Goal: Task Accomplishment & Management: Manage account settings

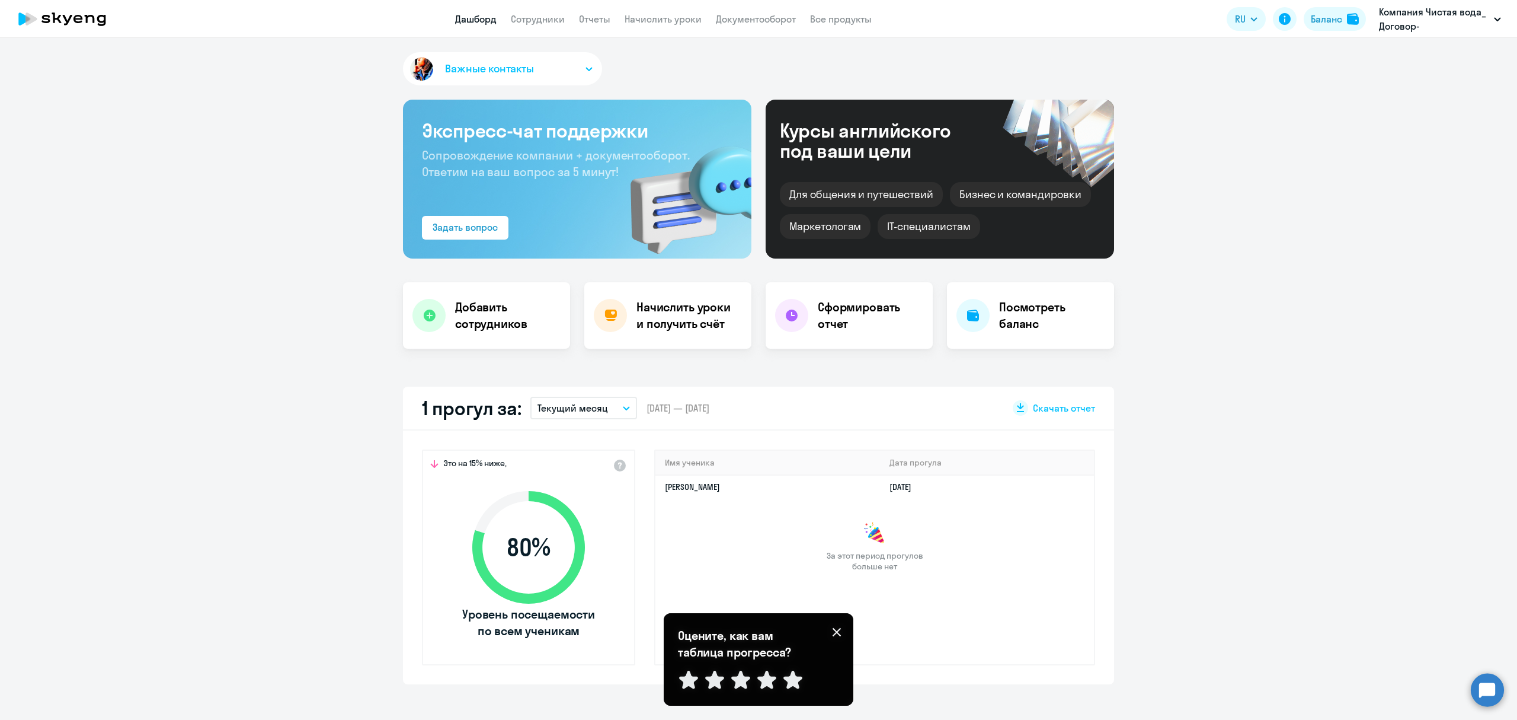
select select "30"
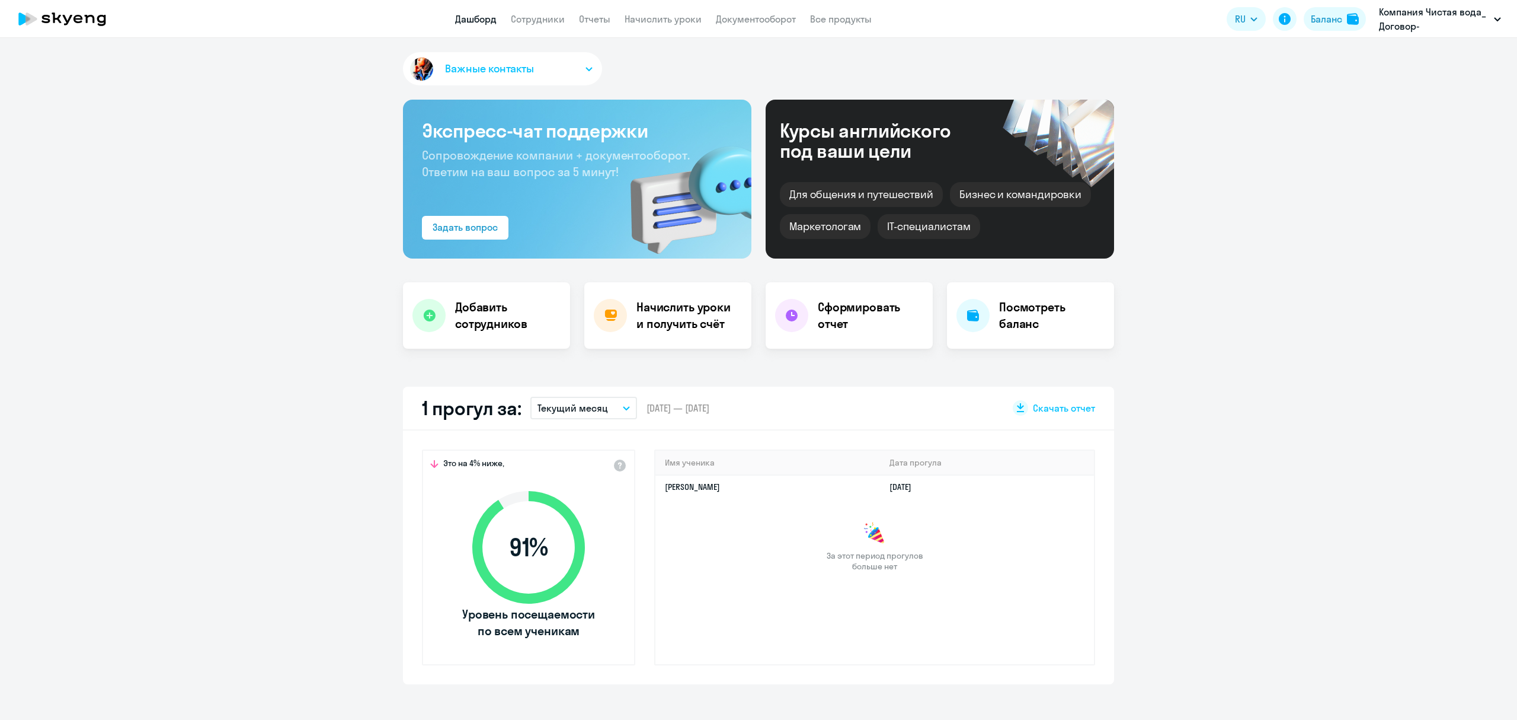
select select "30"
click at [135, 387] on app-truancy-attendance-dashboard "1 прогул за: Текущий месяц – 01.10.2025 — 31.10.2025 Скачать отчет Это на 4% ни…" at bounding box center [758, 535] width 1517 height 298
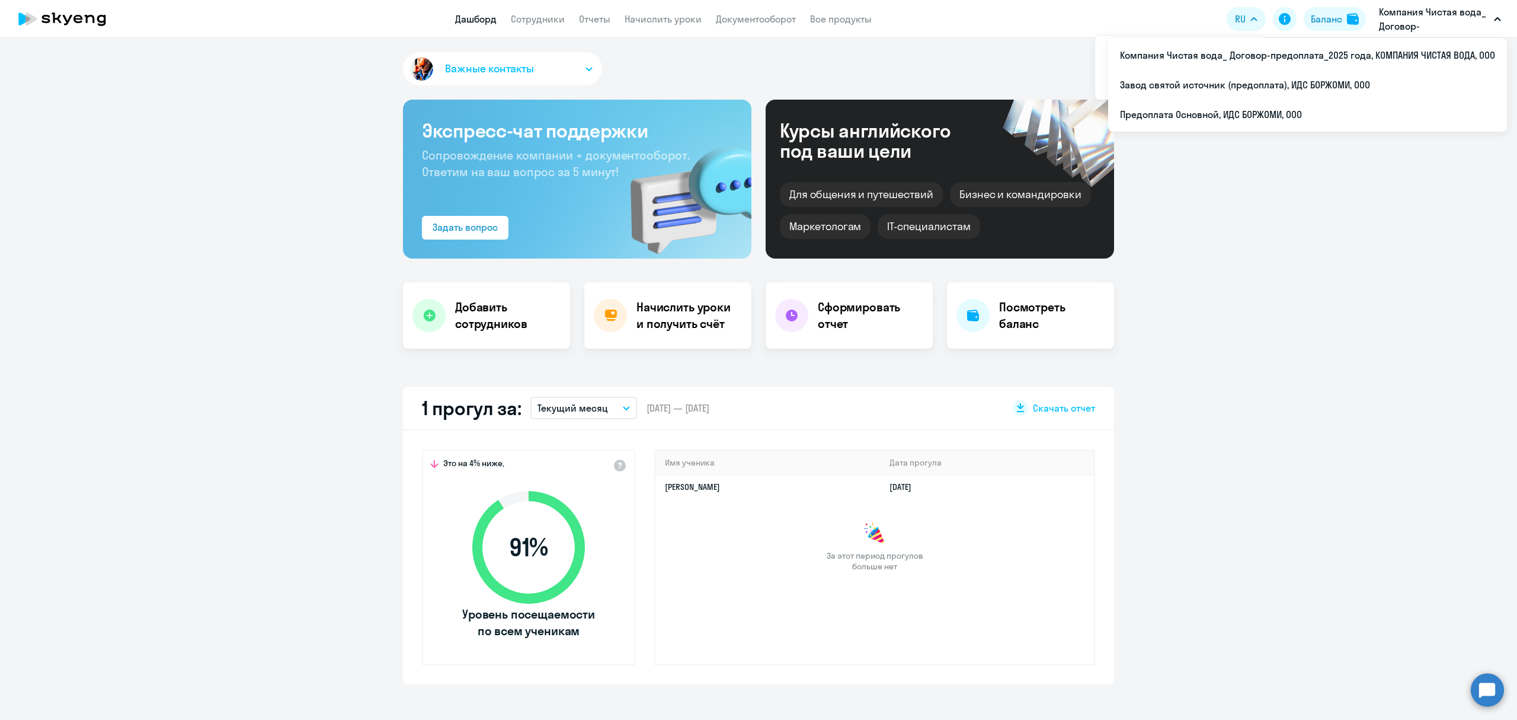
click at [1404, 26] on p "Компания Чистая вода_ Договор-предоплата_2025 года, КОМПАНИЯ ЧИСТАЯ ВОДА, ООО" at bounding box center [1434, 19] width 110 height 28
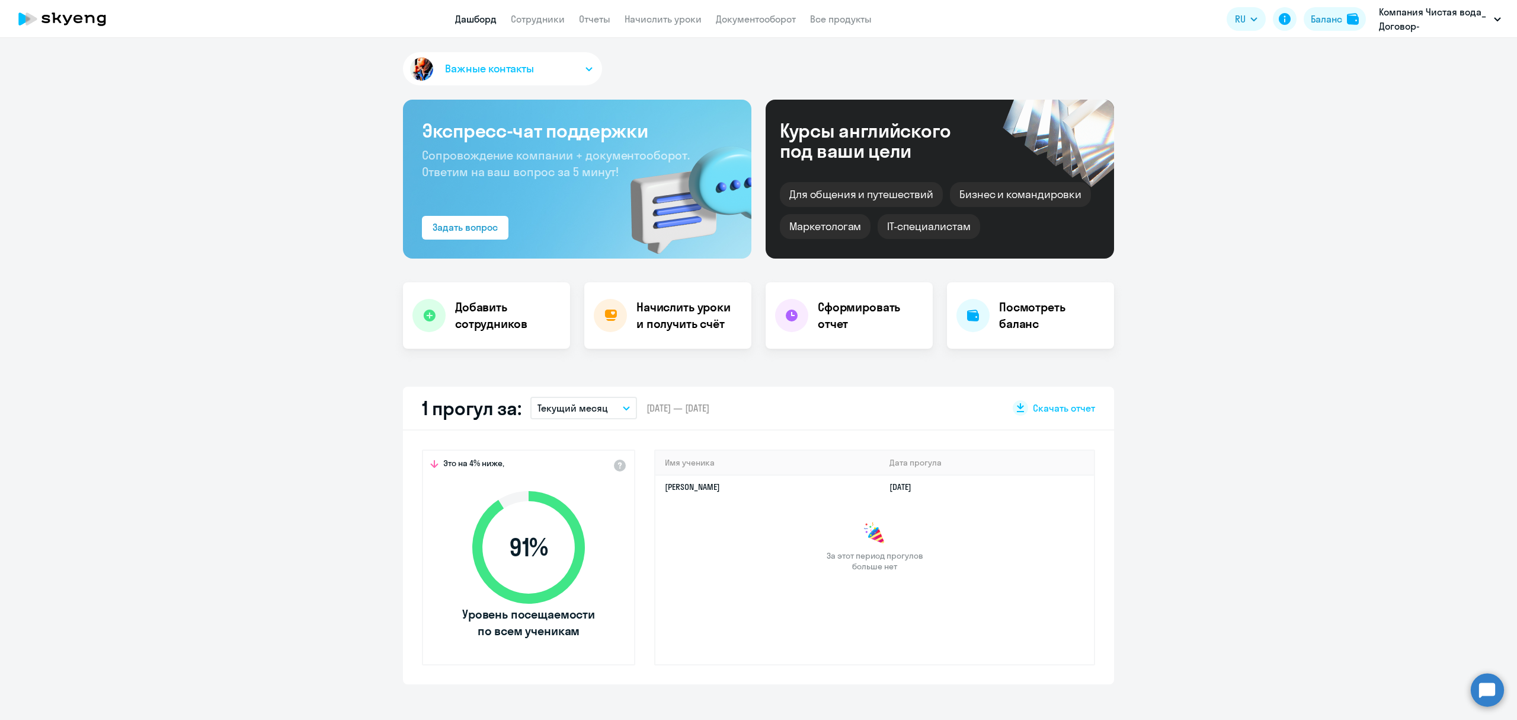
click at [1404, 23] on p "Компания Чистая вода_ Договор-предоплата_2025 года, КОМПАНИЯ ЧИСТАЯ ВОДА, ООО" at bounding box center [1434, 19] width 110 height 28
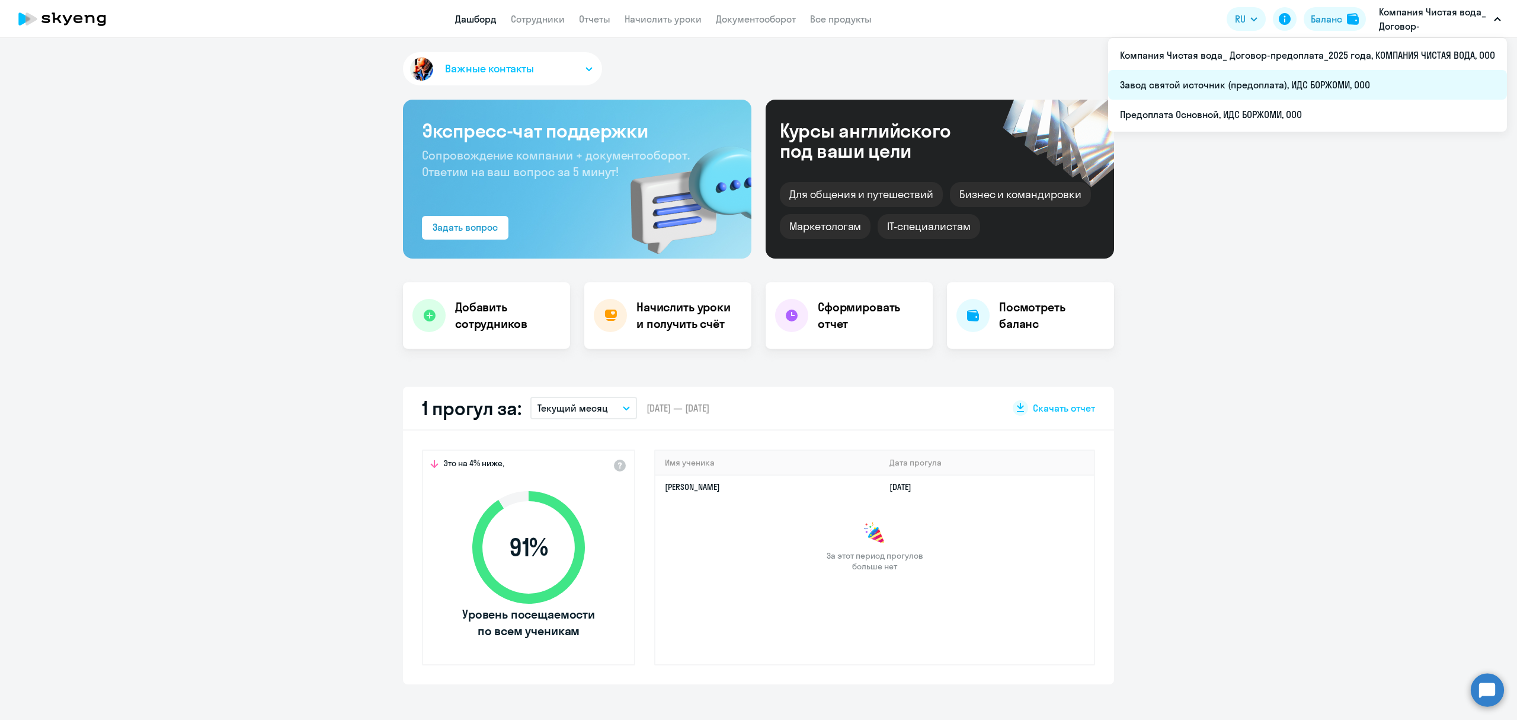
click at [1223, 83] on li "Завод святой источник (предоплата), ИДС БОРЖОМИ, ООО" at bounding box center [1307, 85] width 399 height 30
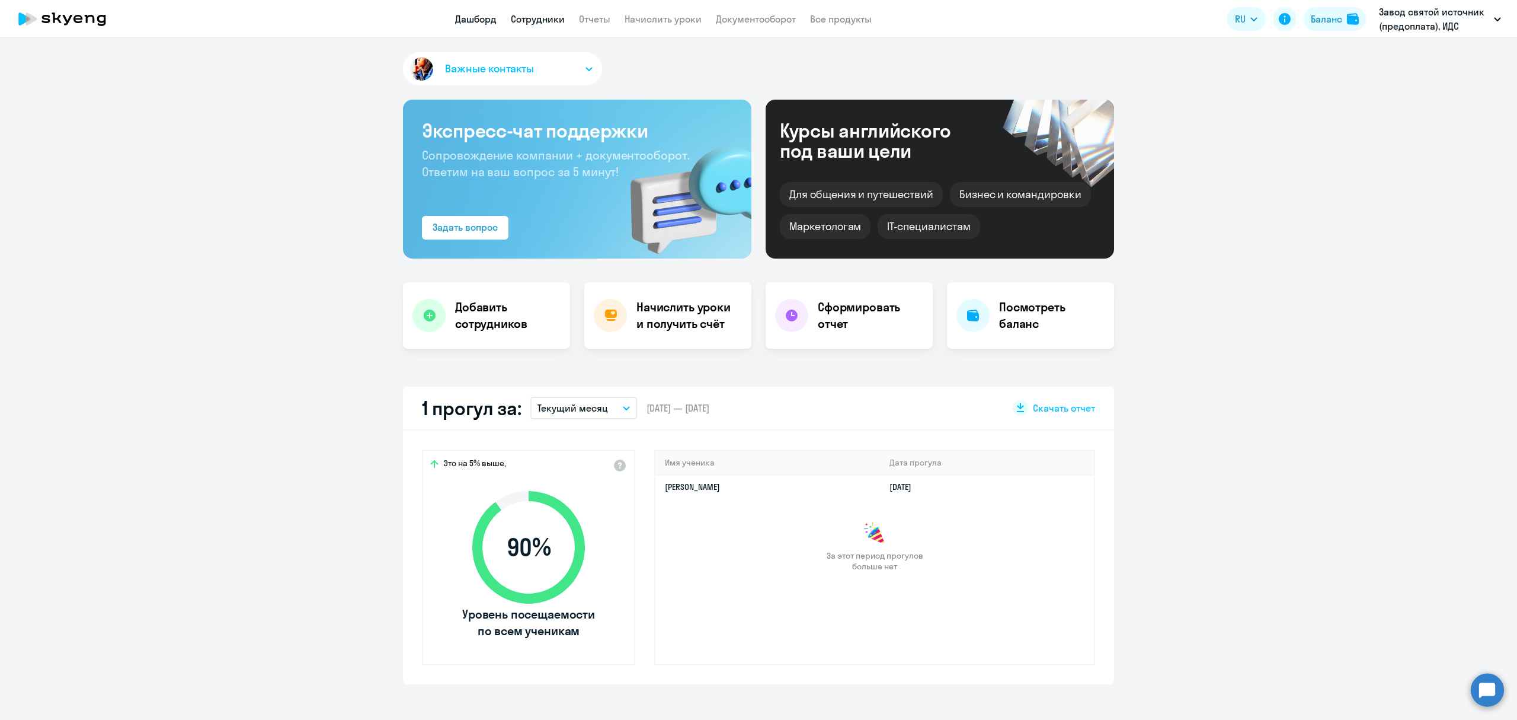
click at [529, 17] on link "Сотрудники" at bounding box center [538, 19] width 54 height 12
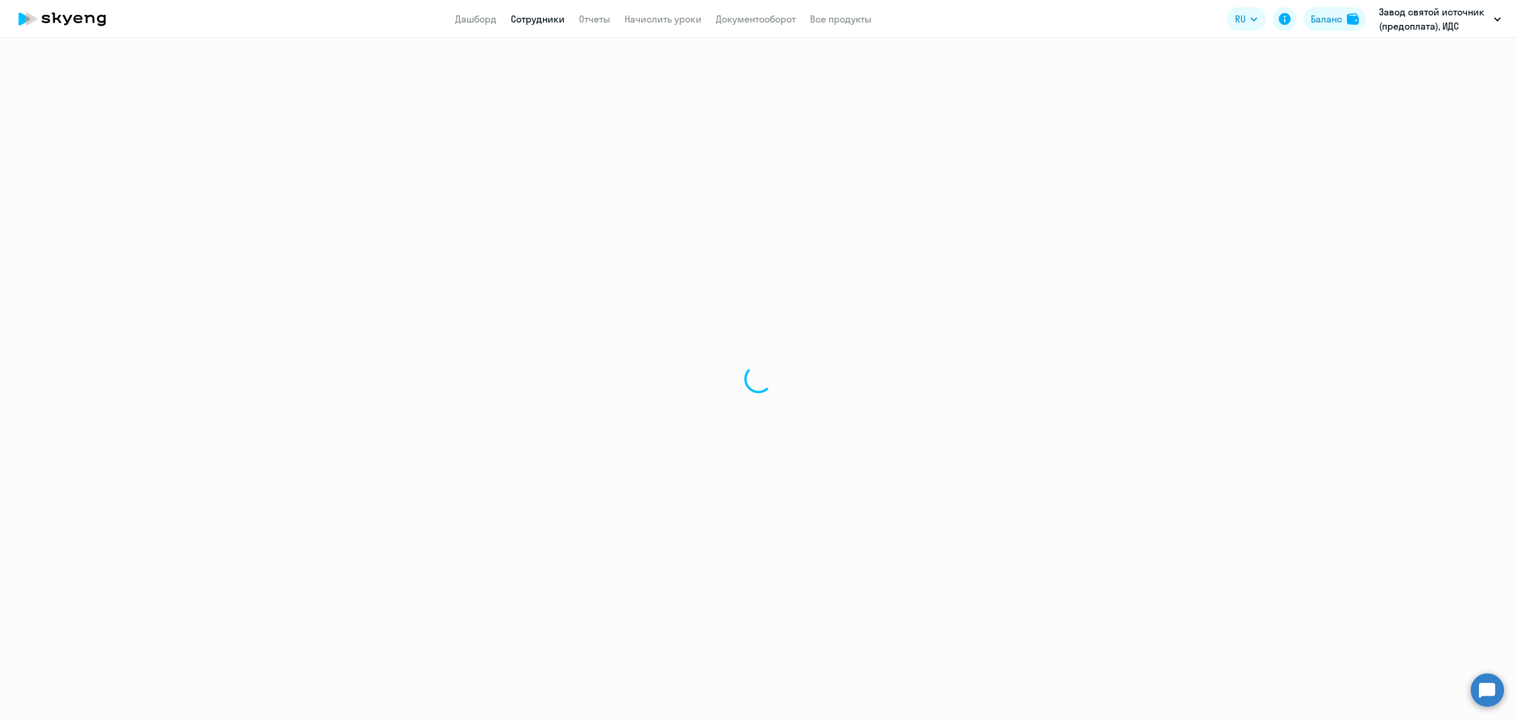
select select "30"
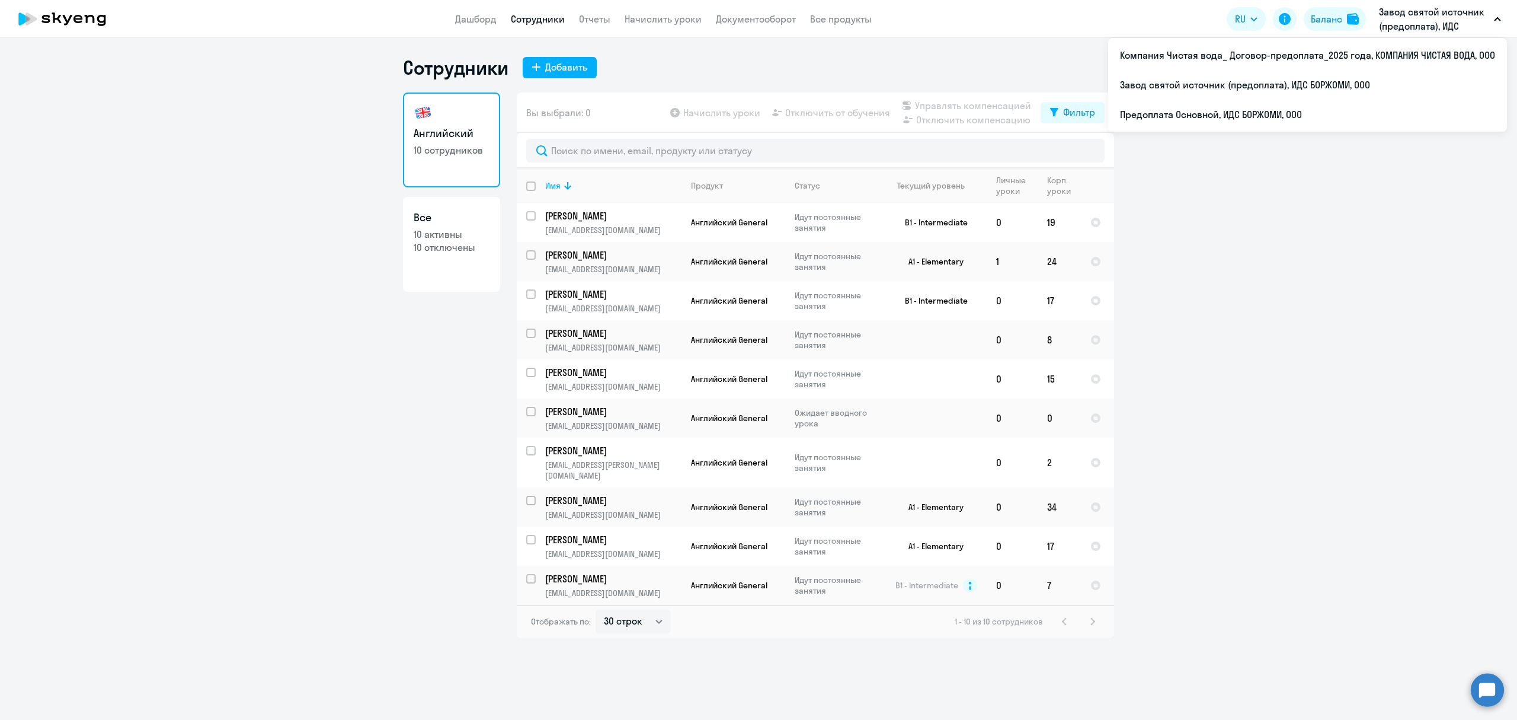
click at [1451, 24] on p "Завод святой источник (предоплата), ИДС БОРЖОМИ, ООО" at bounding box center [1434, 19] width 110 height 28
click at [1425, 25] on p "Завод святой источник (предоплата), ИДС БОРЖОМИ, ООО" at bounding box center [1434, 19] width 110 height 28
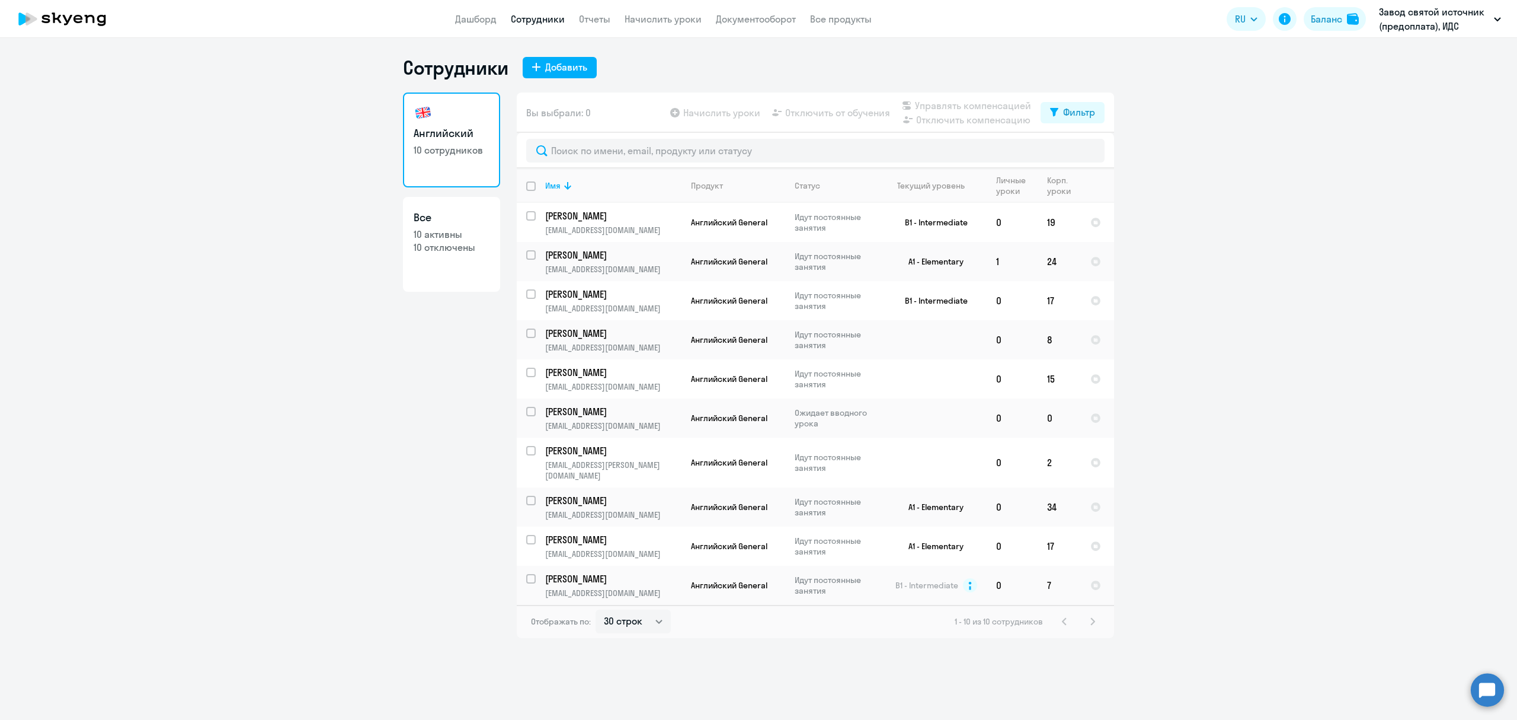
click at [1423, 17] on p "Завод святой источник (предоплата), ИДС БОРЖОМИ, ООО" at bounding box center [1434, 19] width 110 height 28
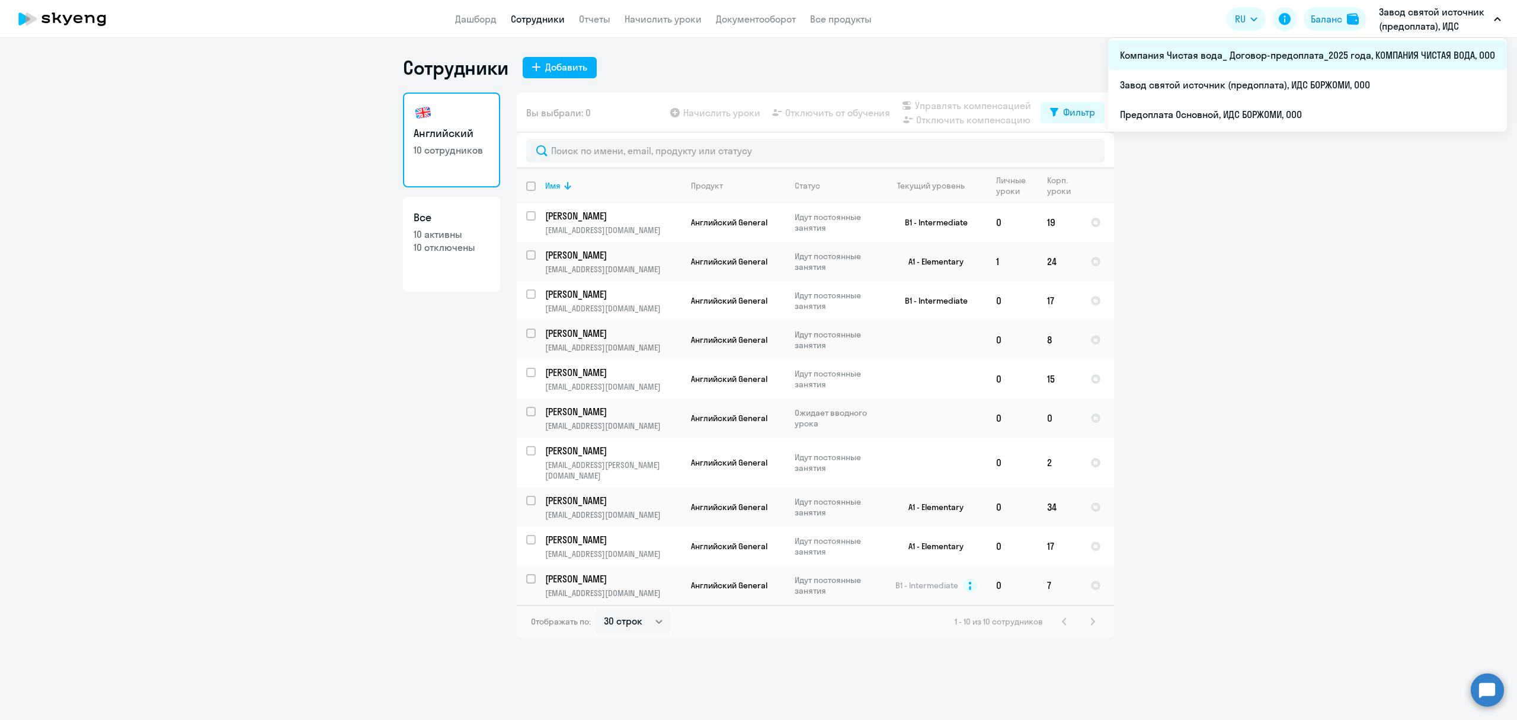
click at [1267, 57] on li "Компания Чистая вода_ Договор-предоплата_2025 года, КОМПАНИЯ ЧИСТАЯ ВОДА, ООО" at bounding box center [1307, 55] width 399 height 30
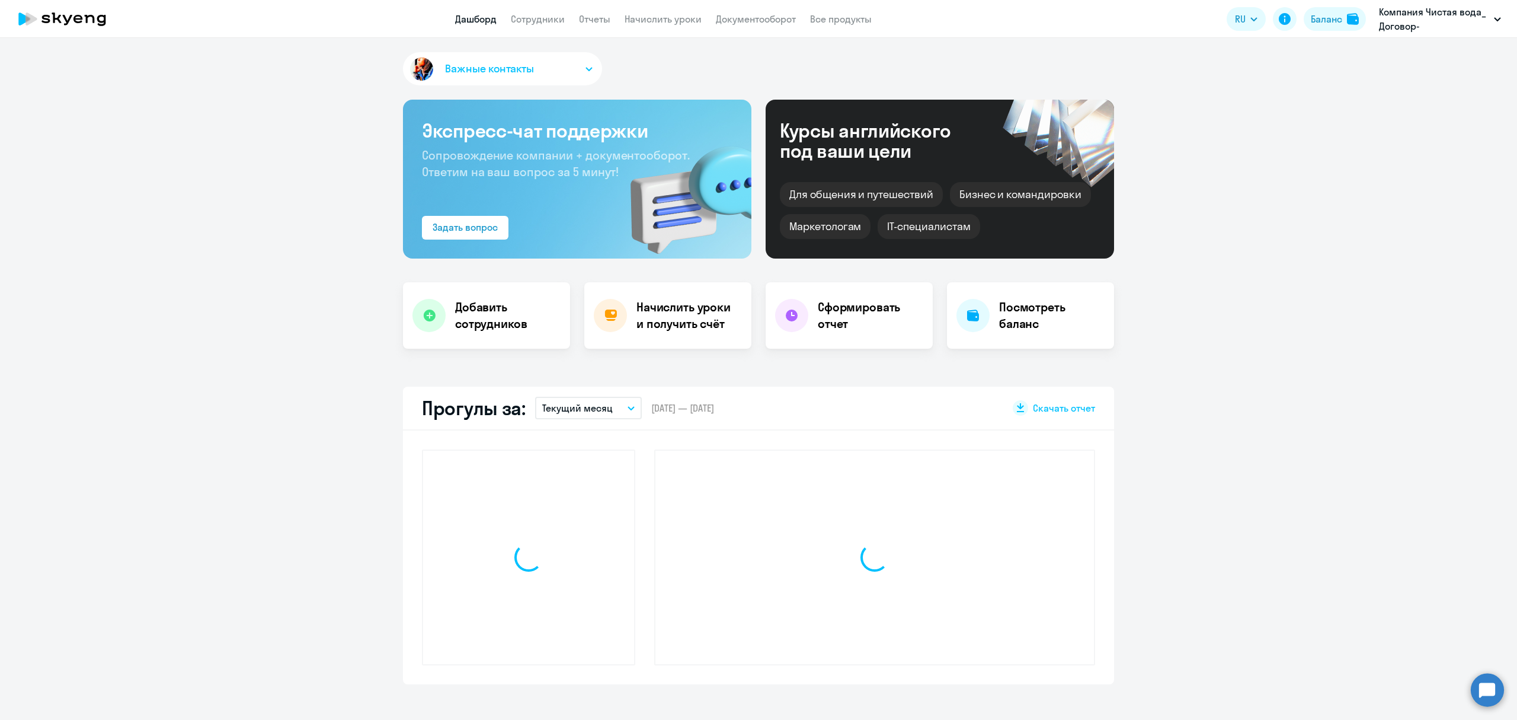
select select "30"
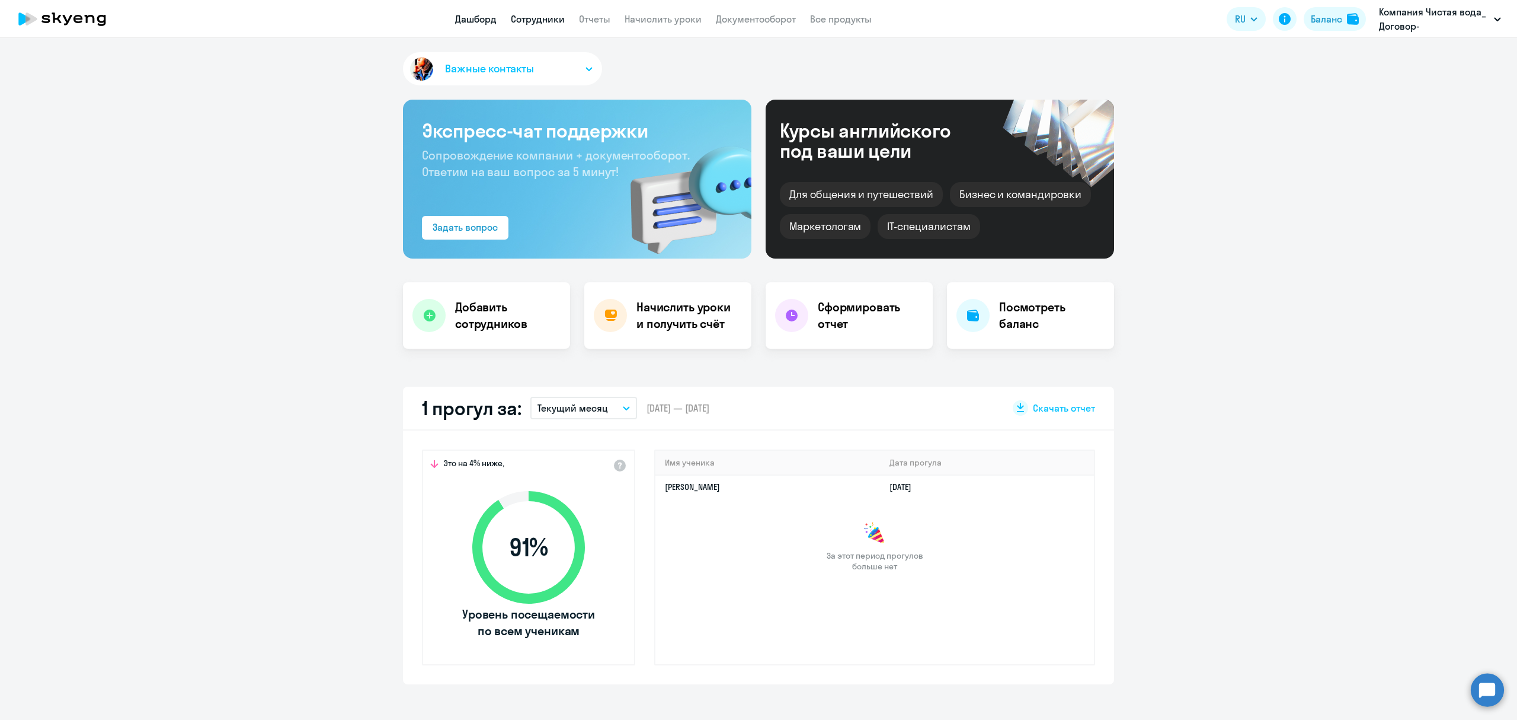
click at [529, 20] on link "Сотрудники" at bounding box center [538, 19] width 54 height 12
select select "30"
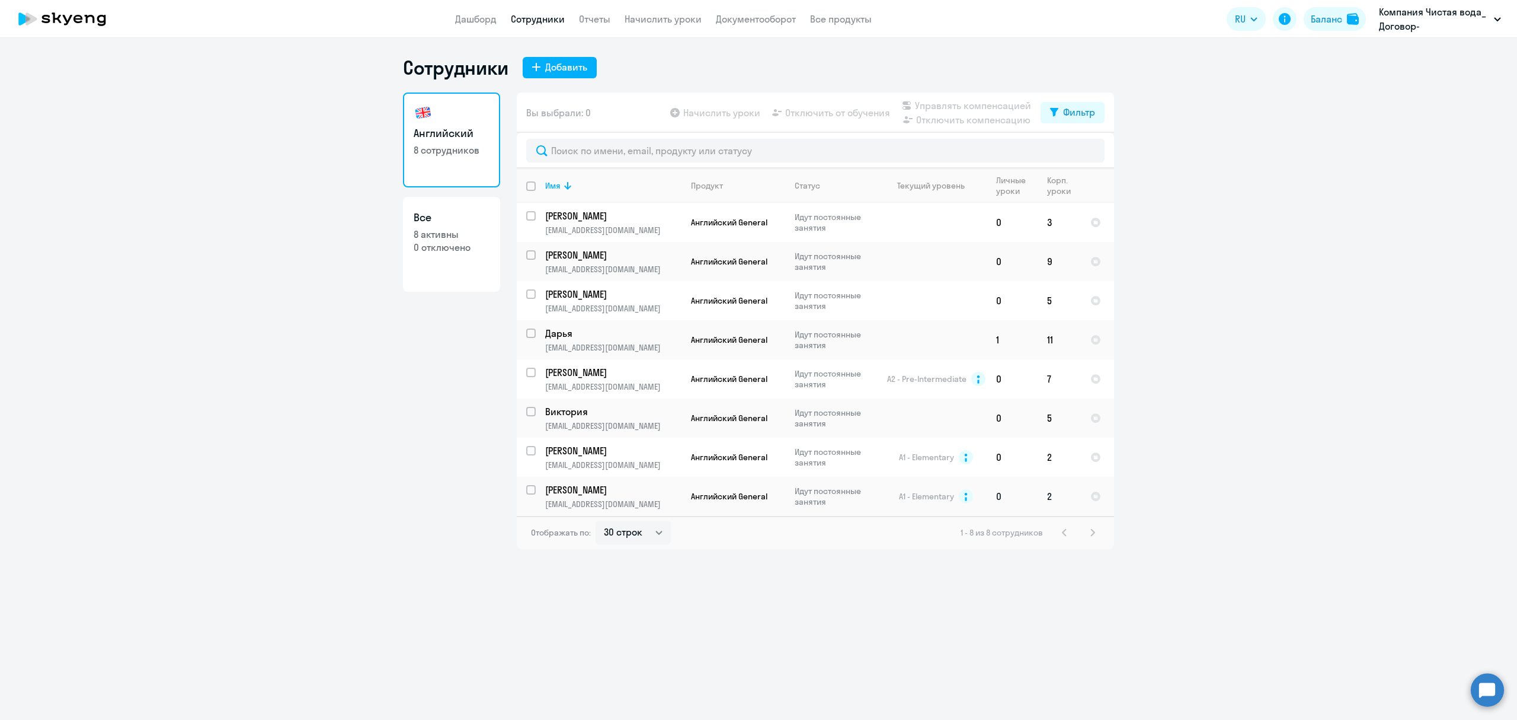
click at [577, 504] on p "[EMAIL_ADDRESS][DOMAIN_NAME]" at bounding box center [613, 504] width 136 height 11
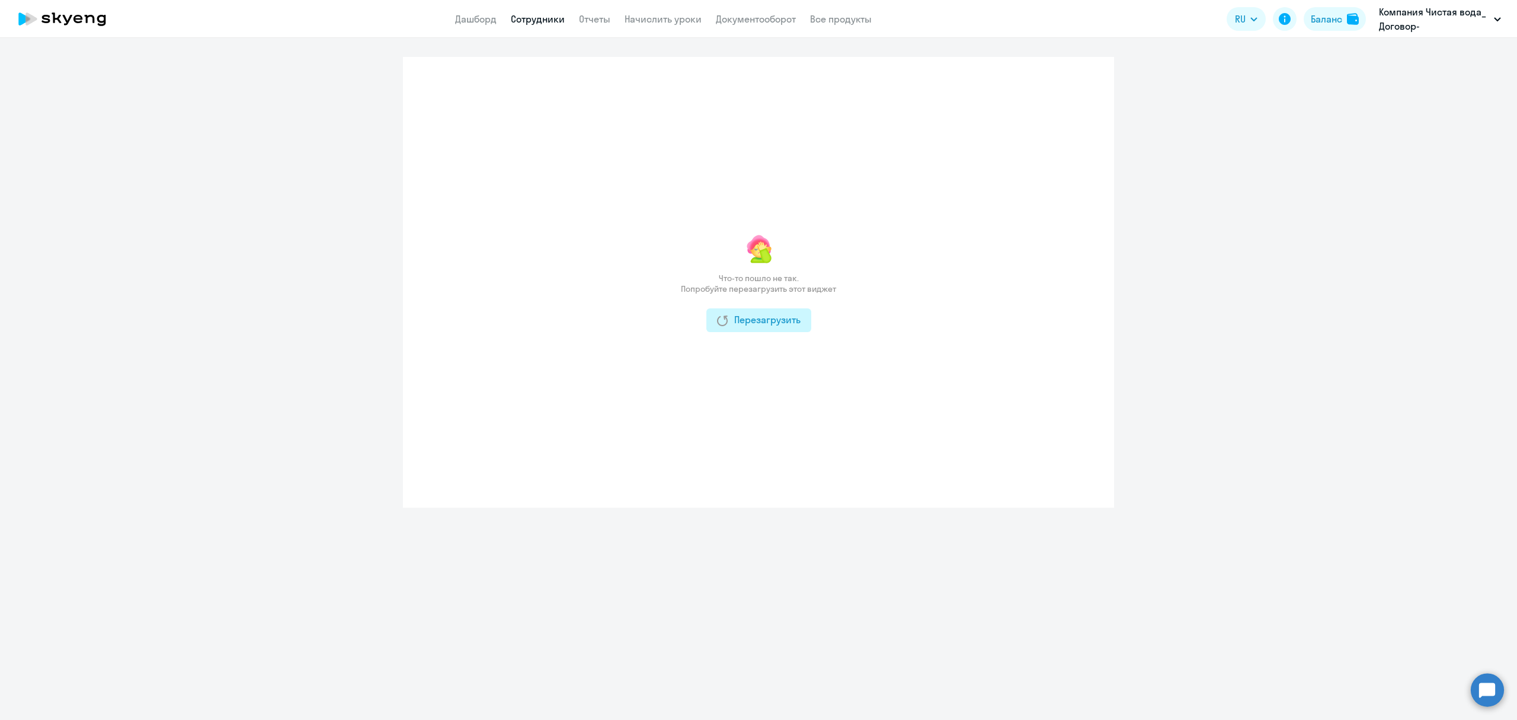
click at [774, 319] on div "Перезагрузить" at bounding box center [759, 319] width 84 height 14
click at [468, 19] on link "Дашборд" at bounding box center [475, 19] width 41 height 12
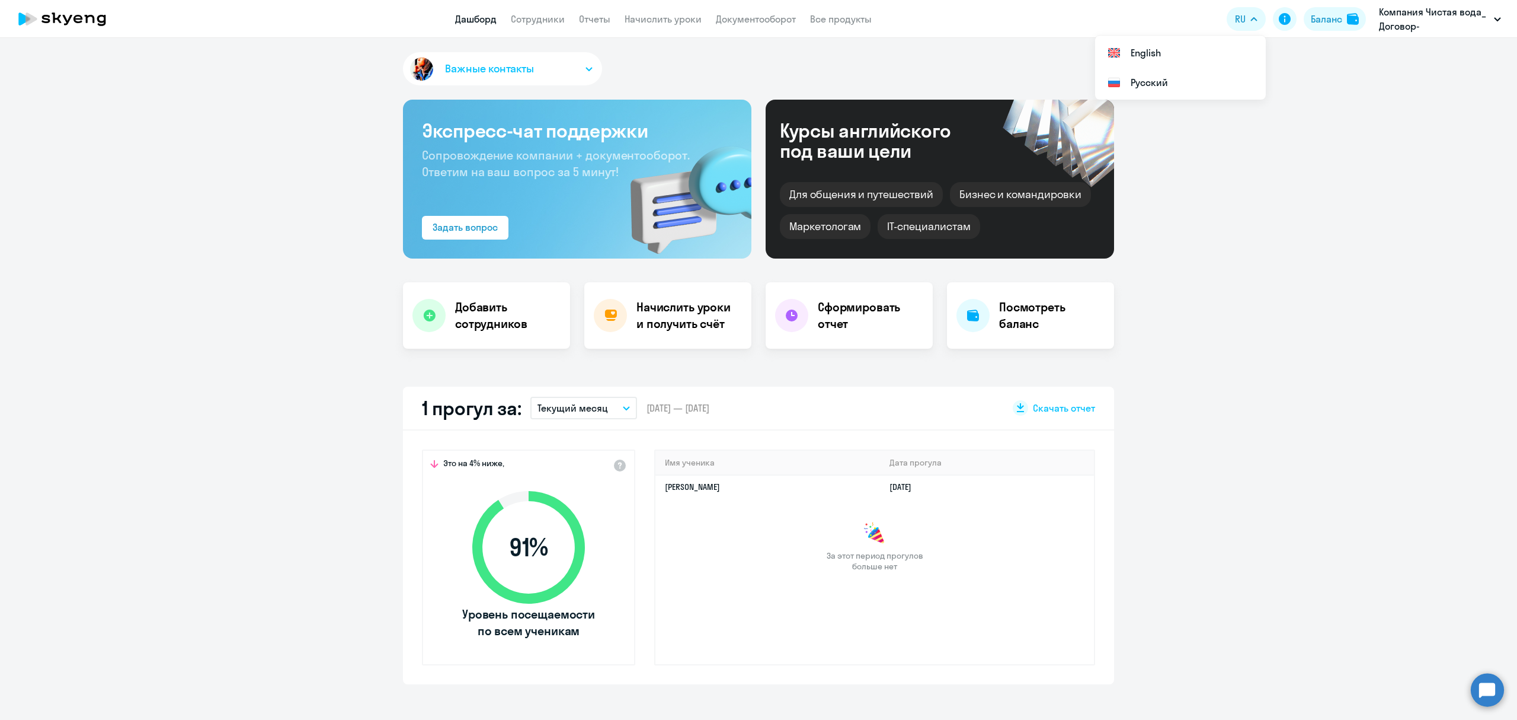
select select "30"
click at [538, 19] on link "Сотрудники" at bounding box center [538, 19] width 54 height 12
select select "30"
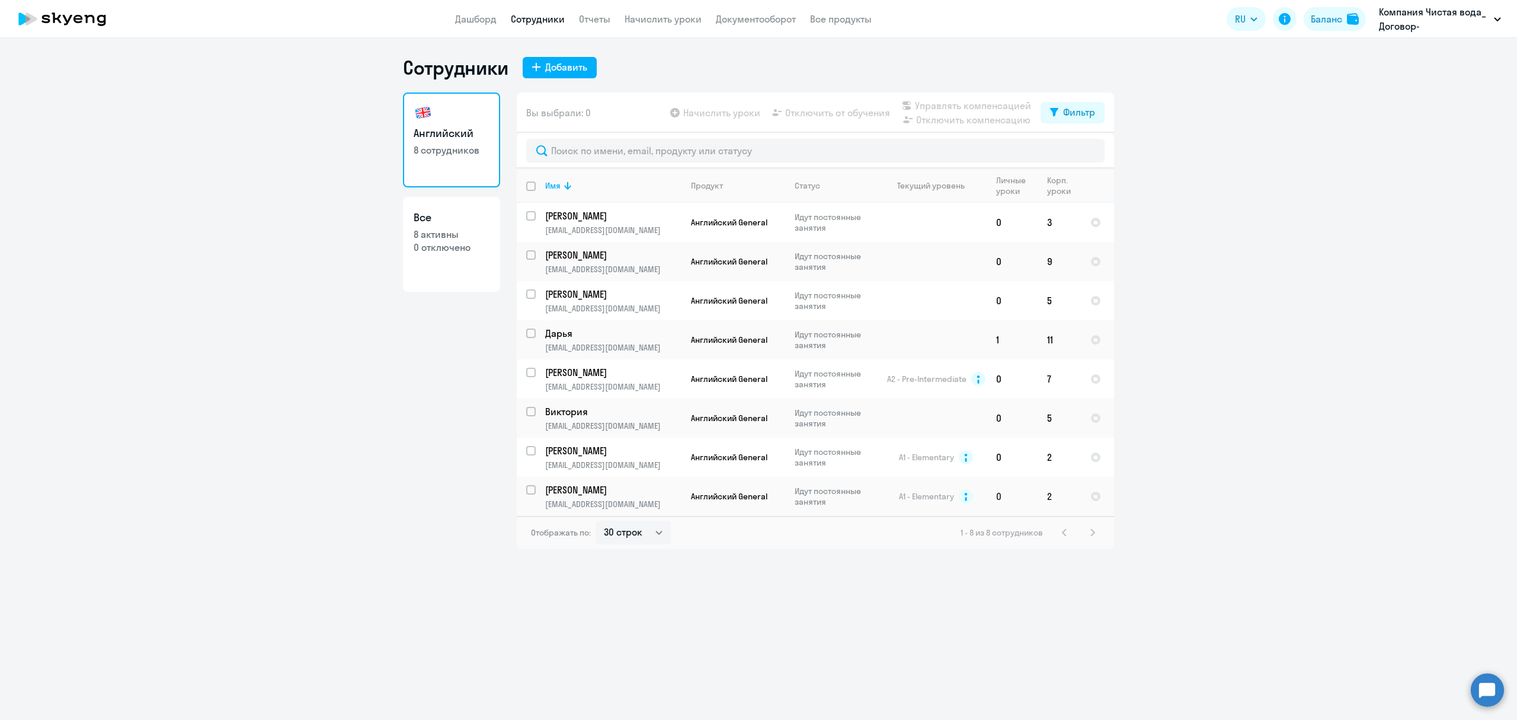
click at [579, 493] on p "[PERSON_NAME]" at bounding box center [612, 489] width 134 height 13
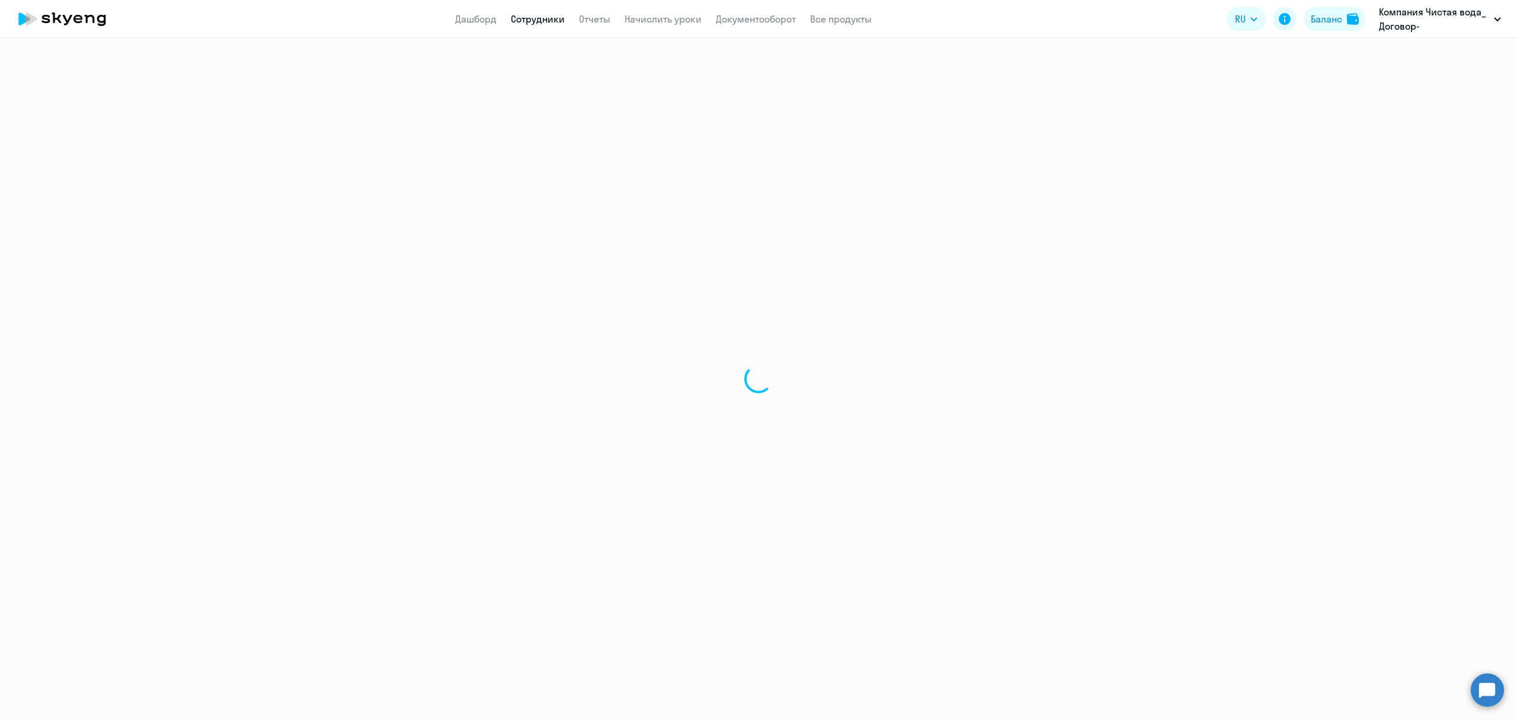
select select "english"
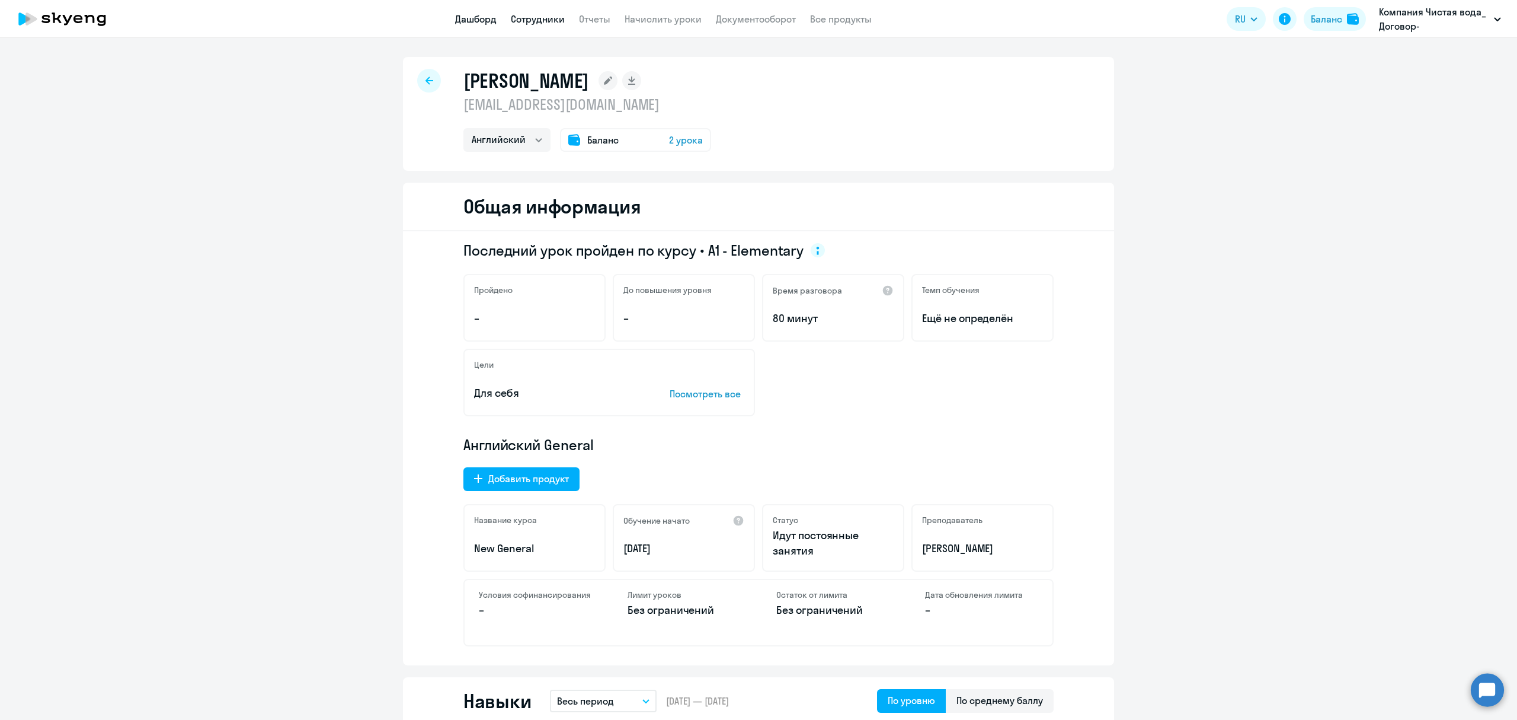
click at [475, 19] on link "Дашборд" at bounding box center [475, 19] width 41 height 12
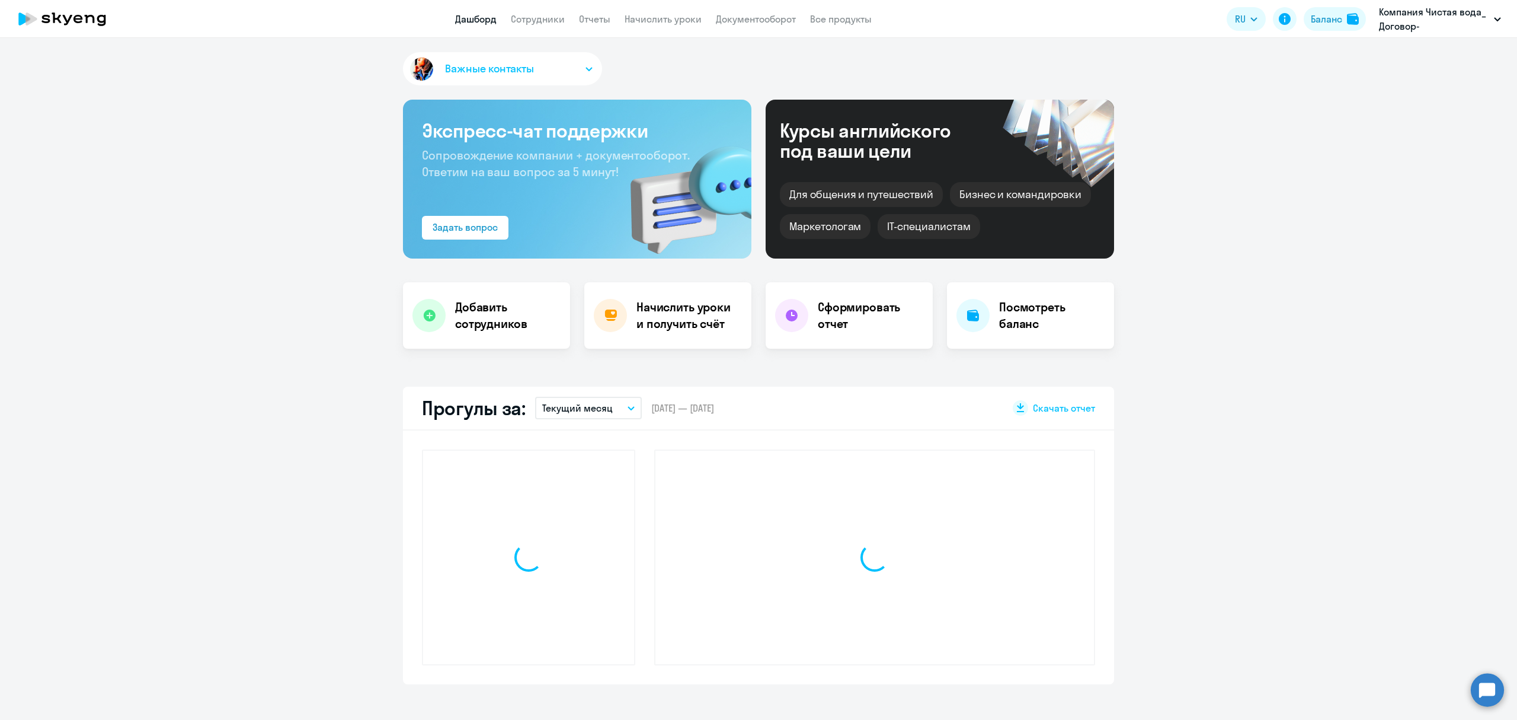
select select "30"
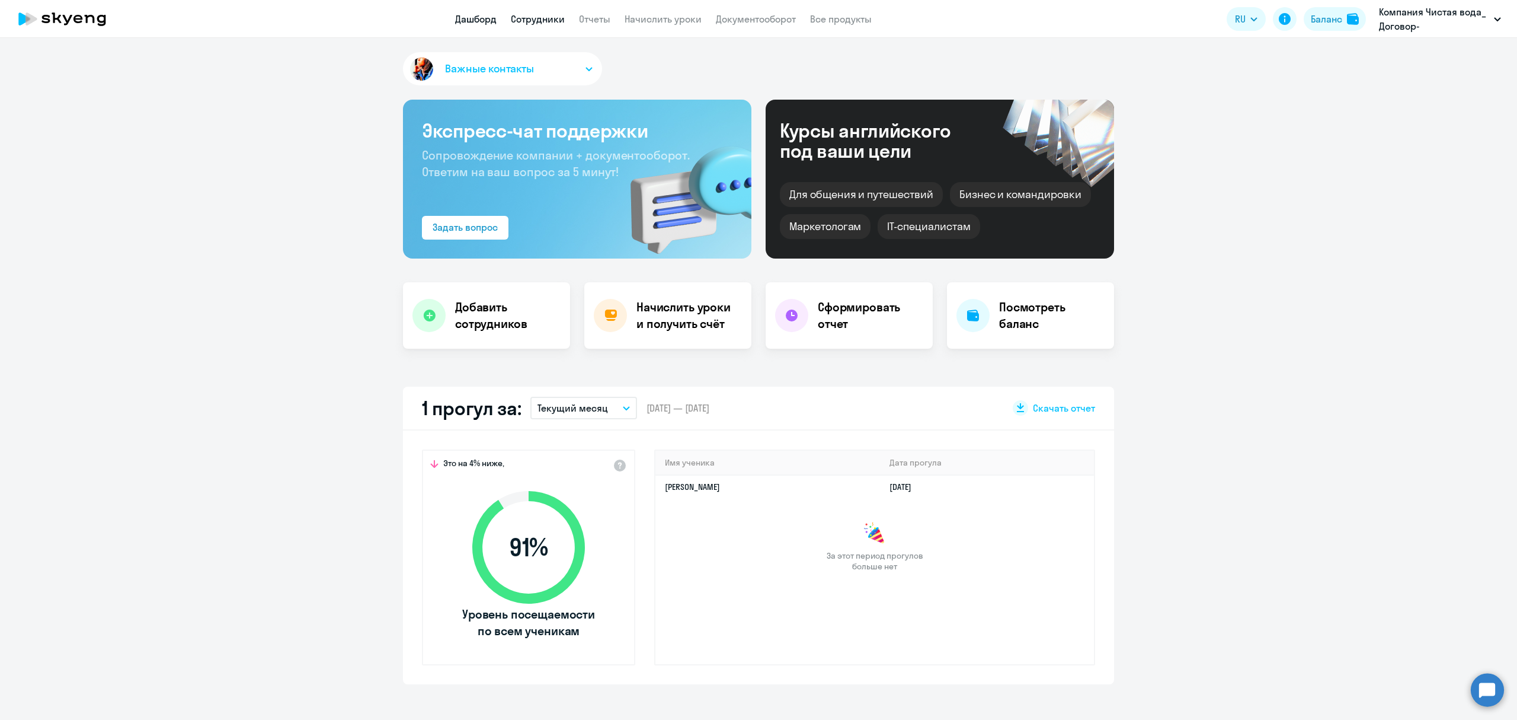
click at [554, 19] on link "Сотрудники" at bounding box center [538, 19] width 54 height 12
select select "30"
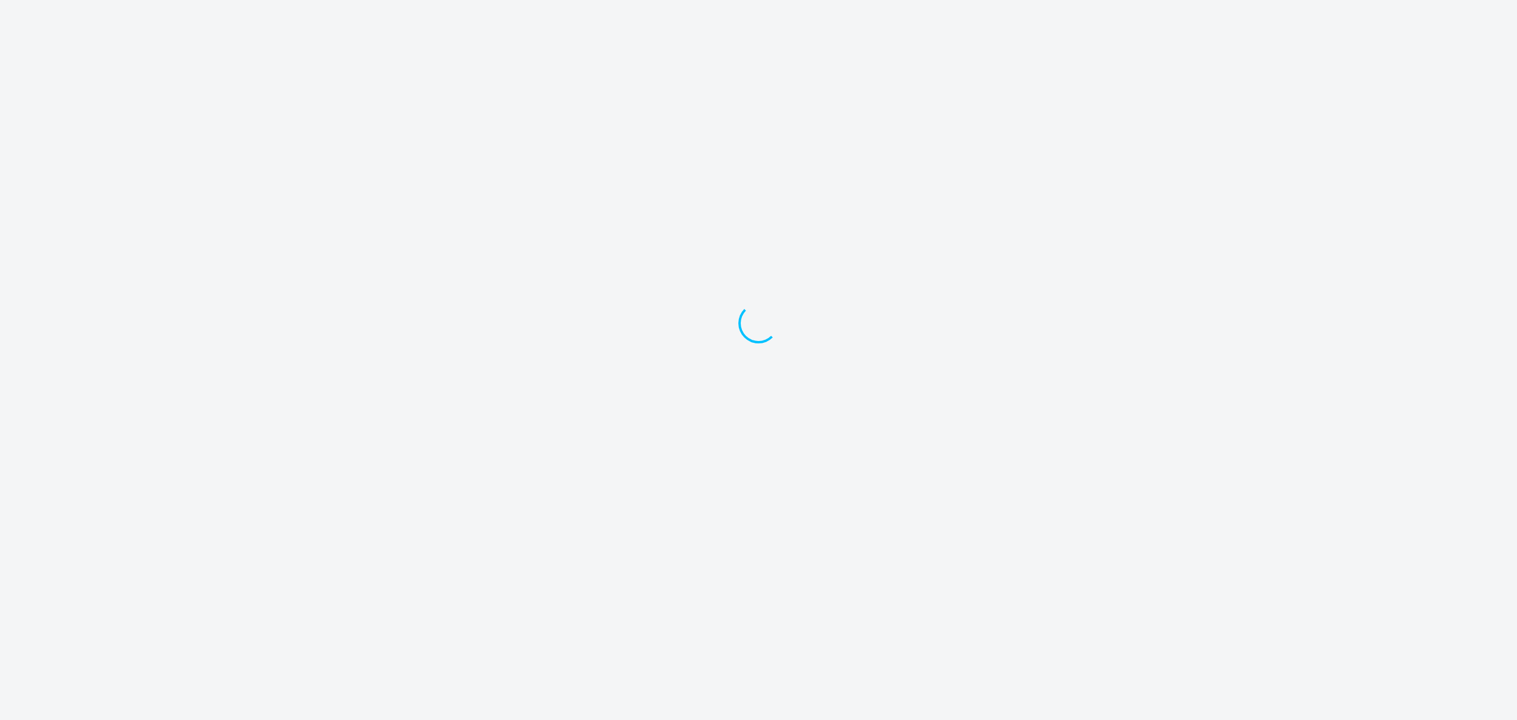
select select "30"
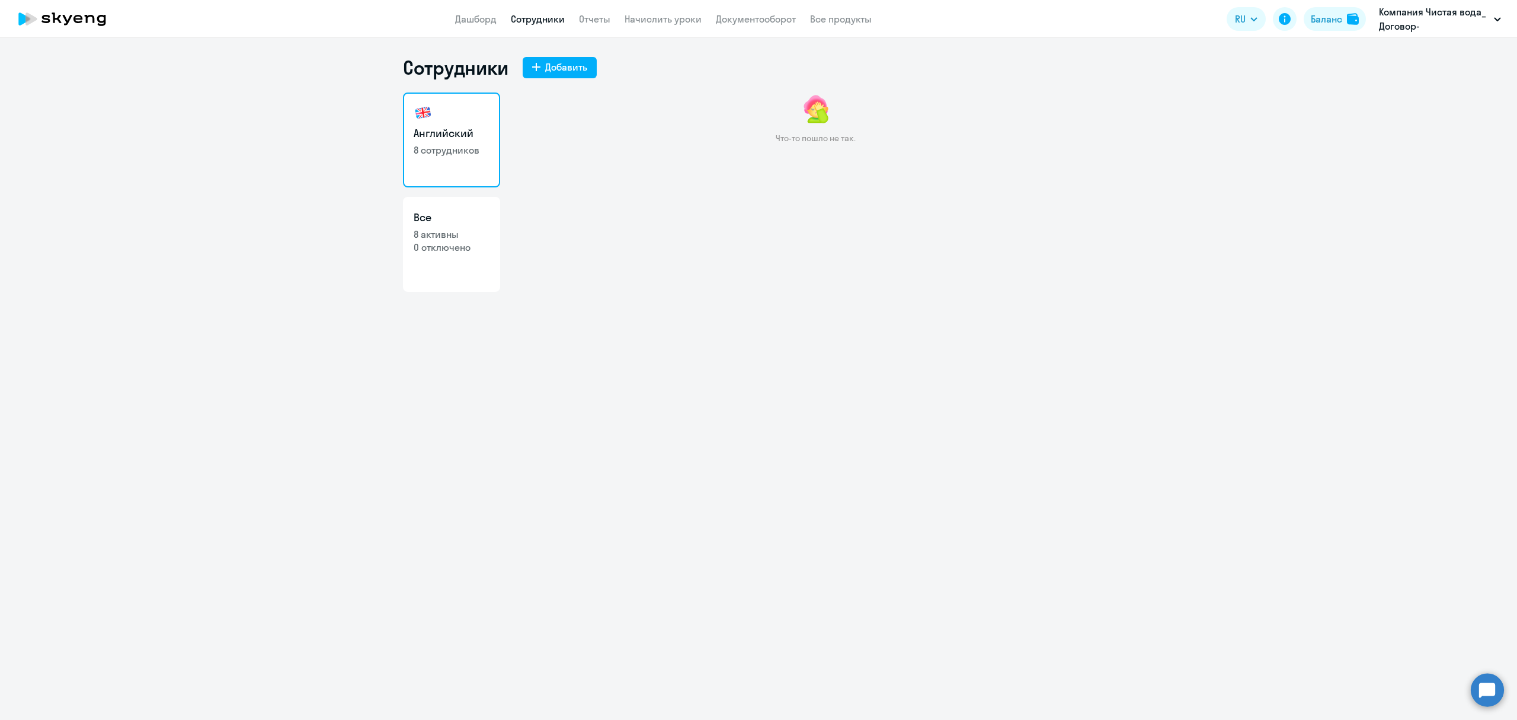
drag, startPoint x: 551, startPoint y: 60, endPoint x: 485, endPoint y: 49, distance: 66.9
click at [480, 106] on div "Сотрудники Добавить Английский 8 сотрудников Все 8 активны 0 отключено Что-то п…" at bounding box center [758, 199] width 711 height 286
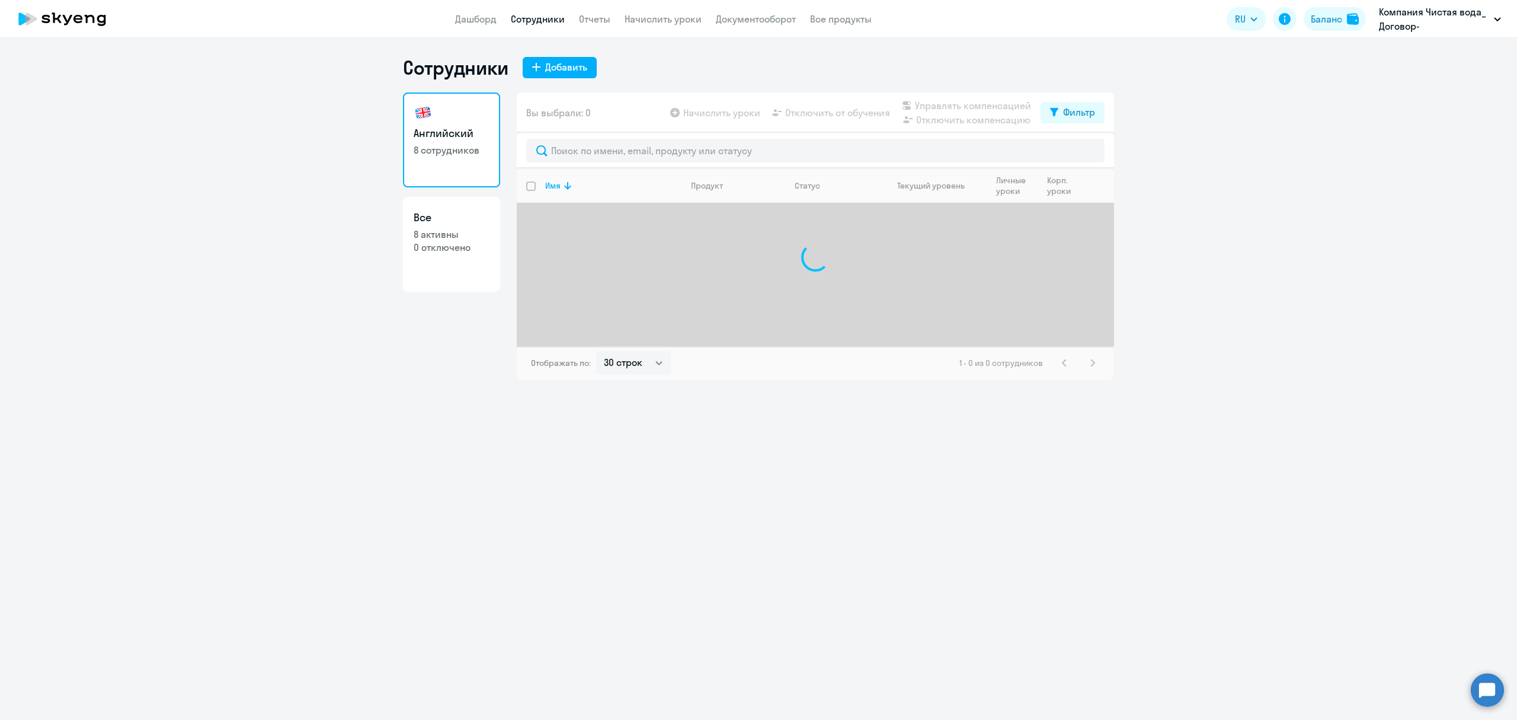
select select "30"
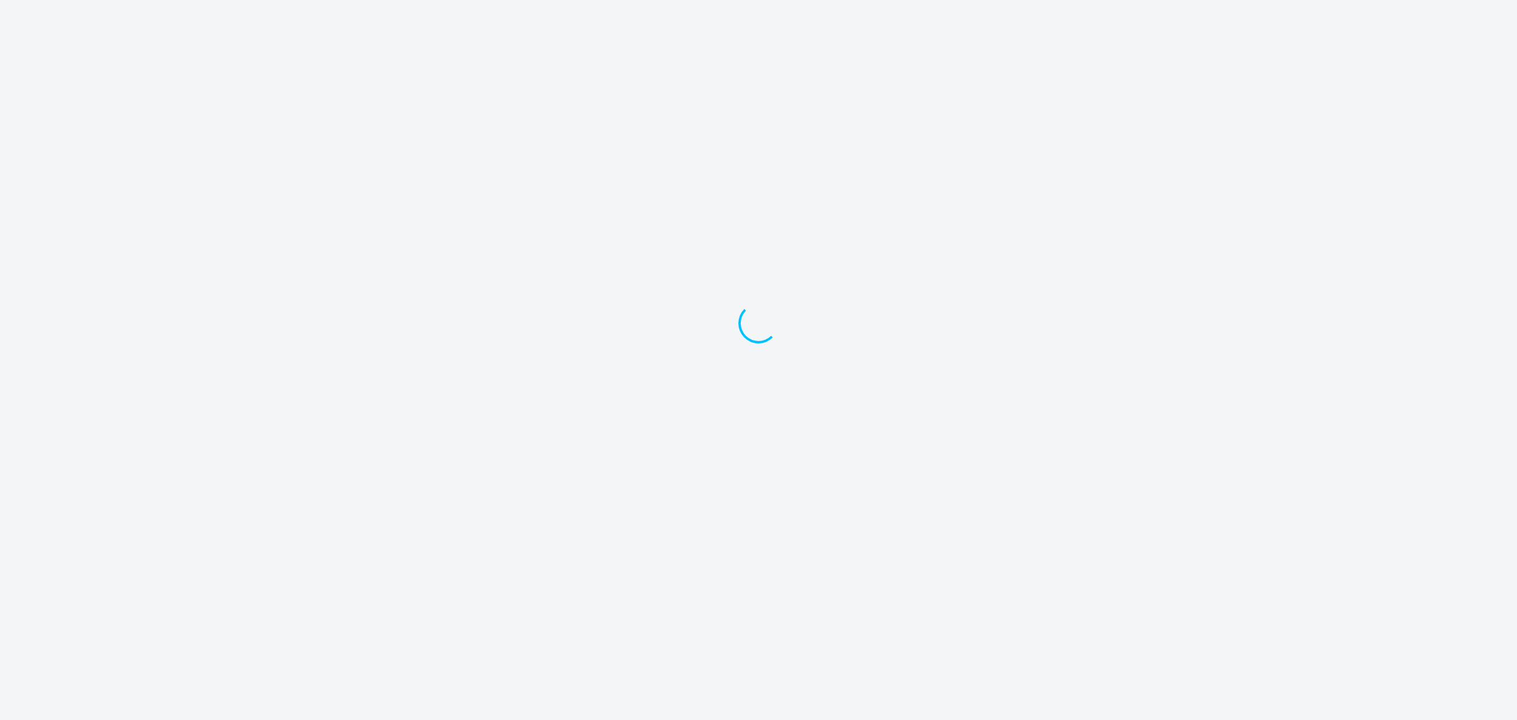
select select "30"
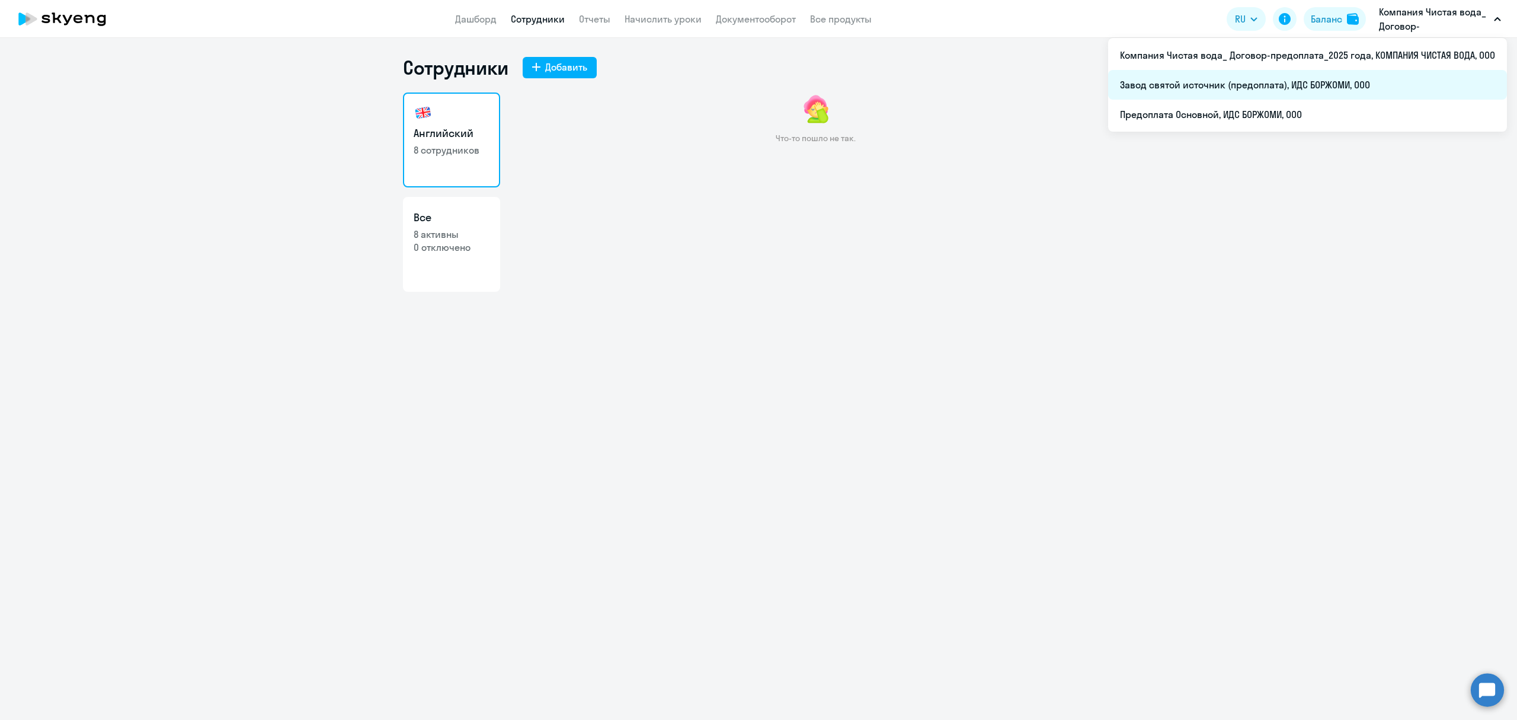
click at [1231, 81] on li "Завод святой источник (предоплата), ИДС БОРЖОМИ, ООО" at bounding box center [1307, 85] width 399 height 30
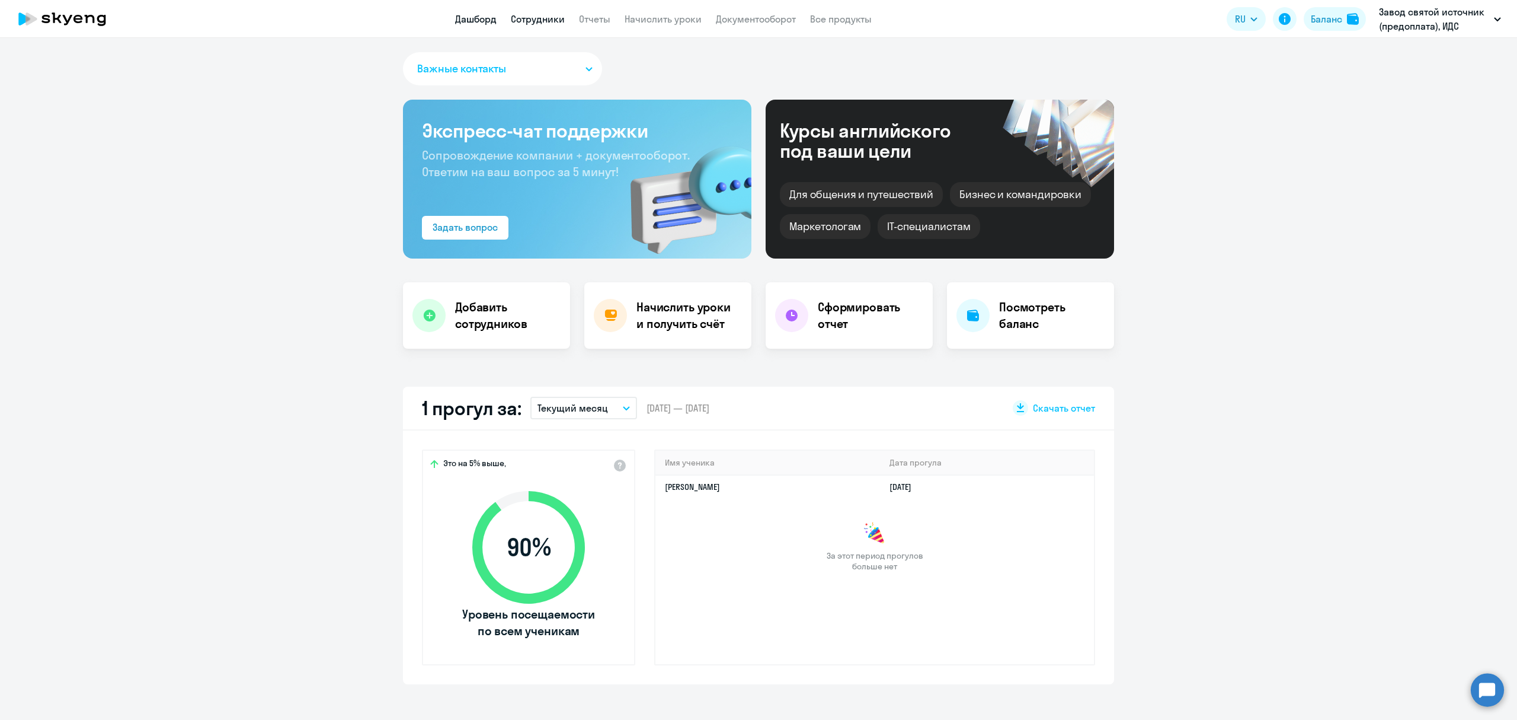
click at [534, 20] on link "Сотрудники" at bounding box center [538, 19] width 54 height 12
select select "30"
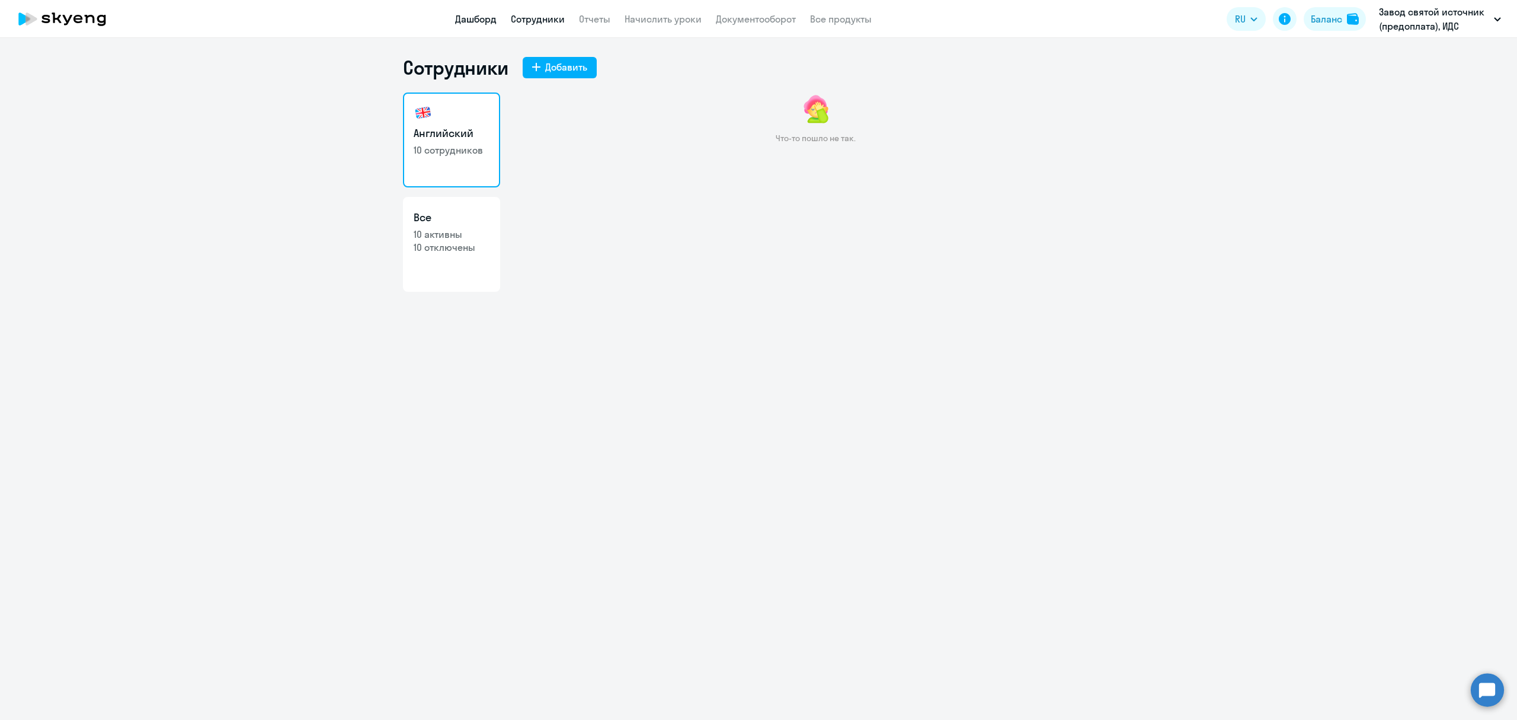
click at [472, 21] on link "Дашборд" at bounding box center [475, 19] width 41 height 12
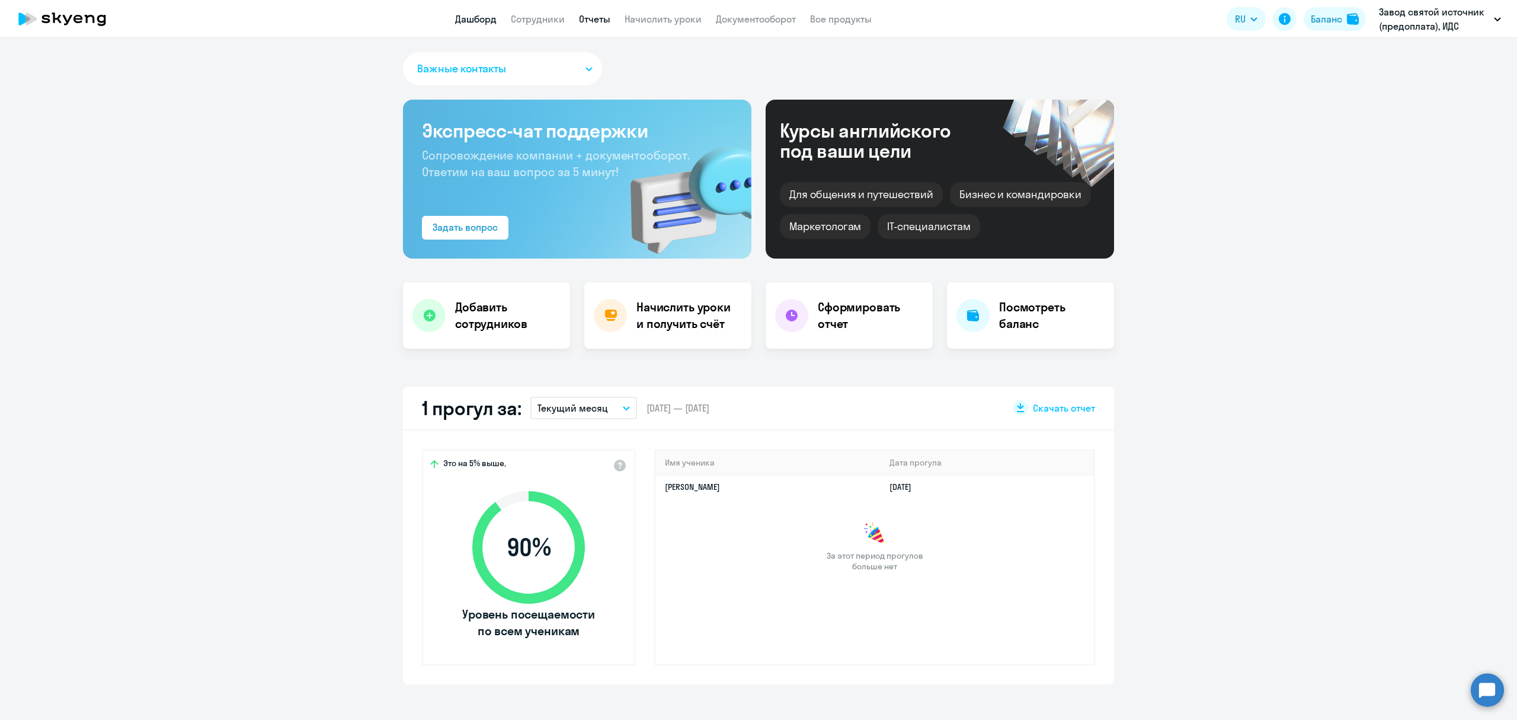
click at [592, 20] on link "Отчеты" at bounding box center [594, 19] width 31 height 12
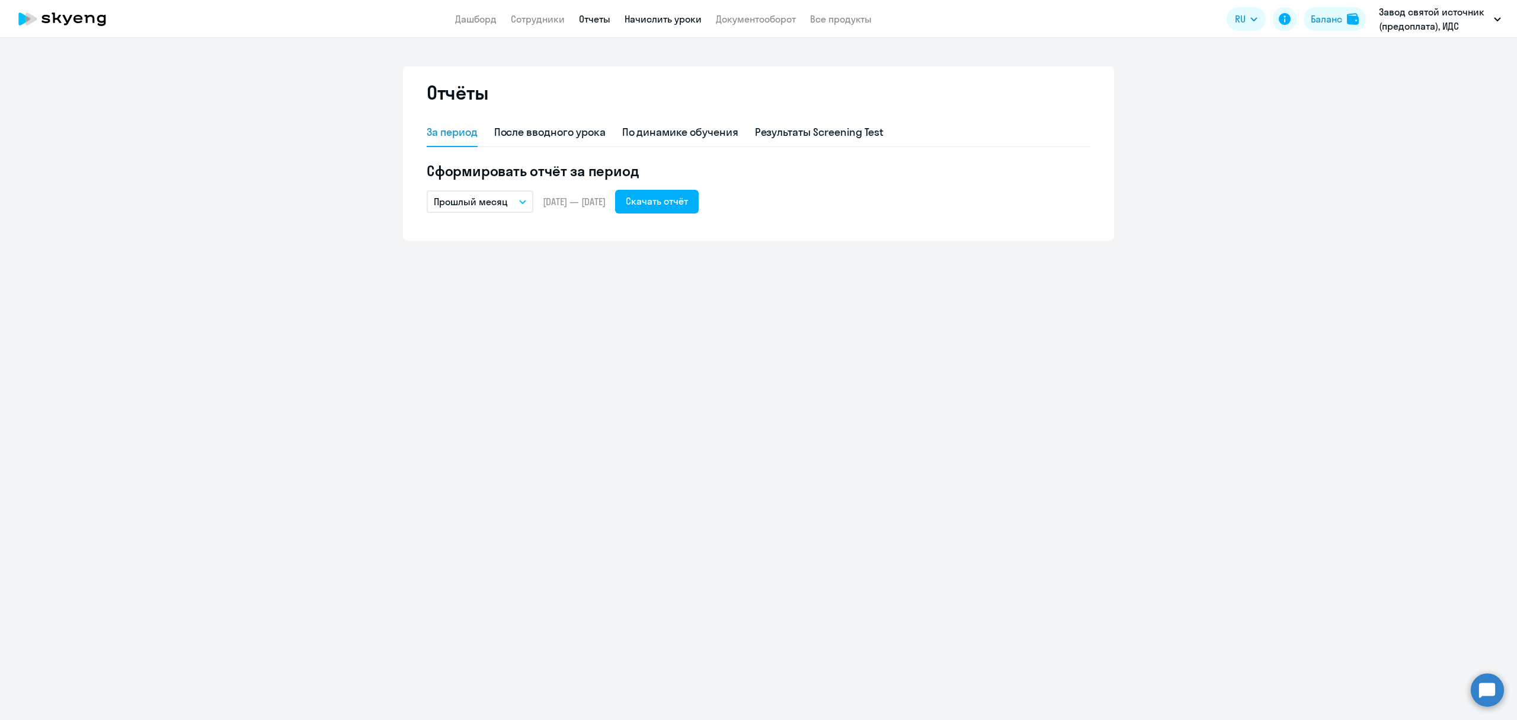
click at [641, 20] on link "Начислить уроки" at bounding box center [663, 19] width 77 height 12
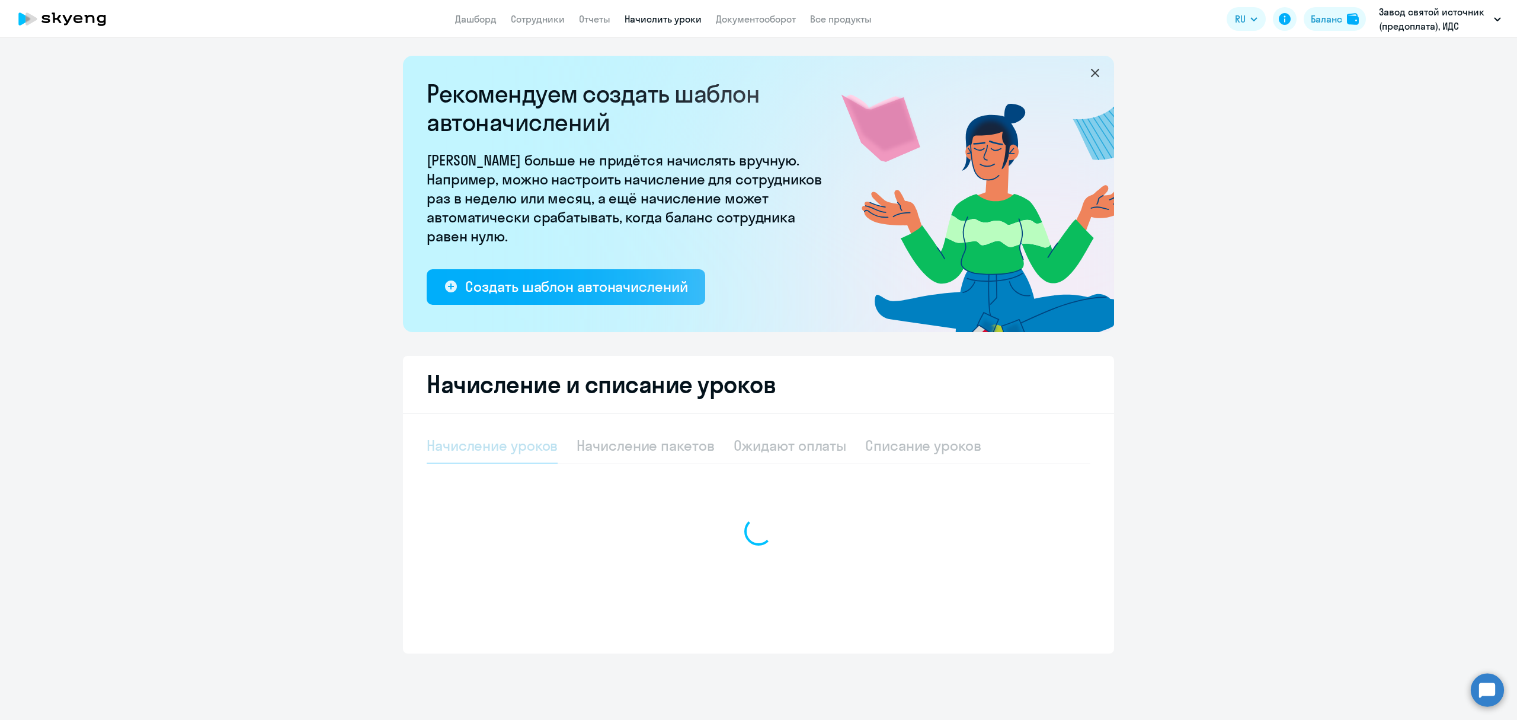
select select "10"
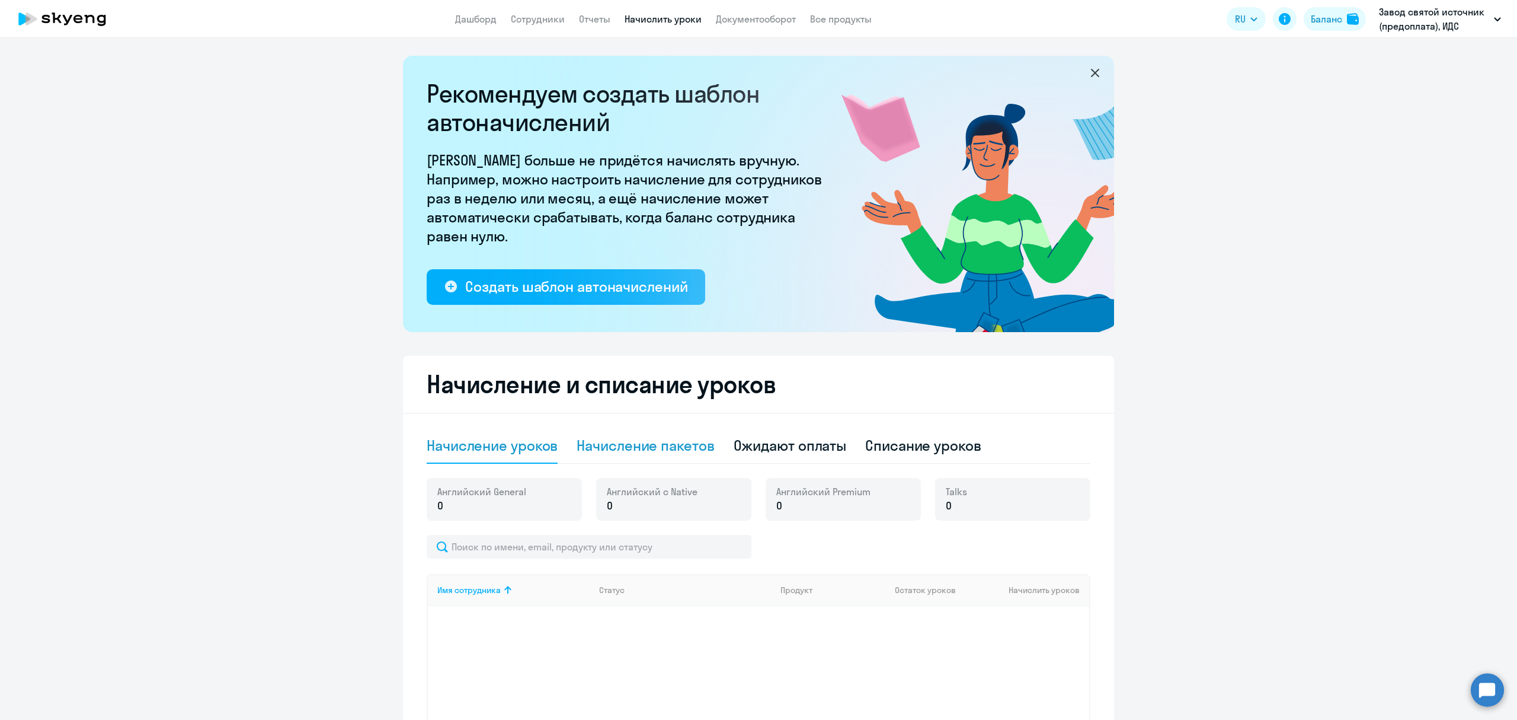
click at [660, 451] on div "Начисление пакетов" at bounding box center [646, 445] width 138 height 19
select select "10"
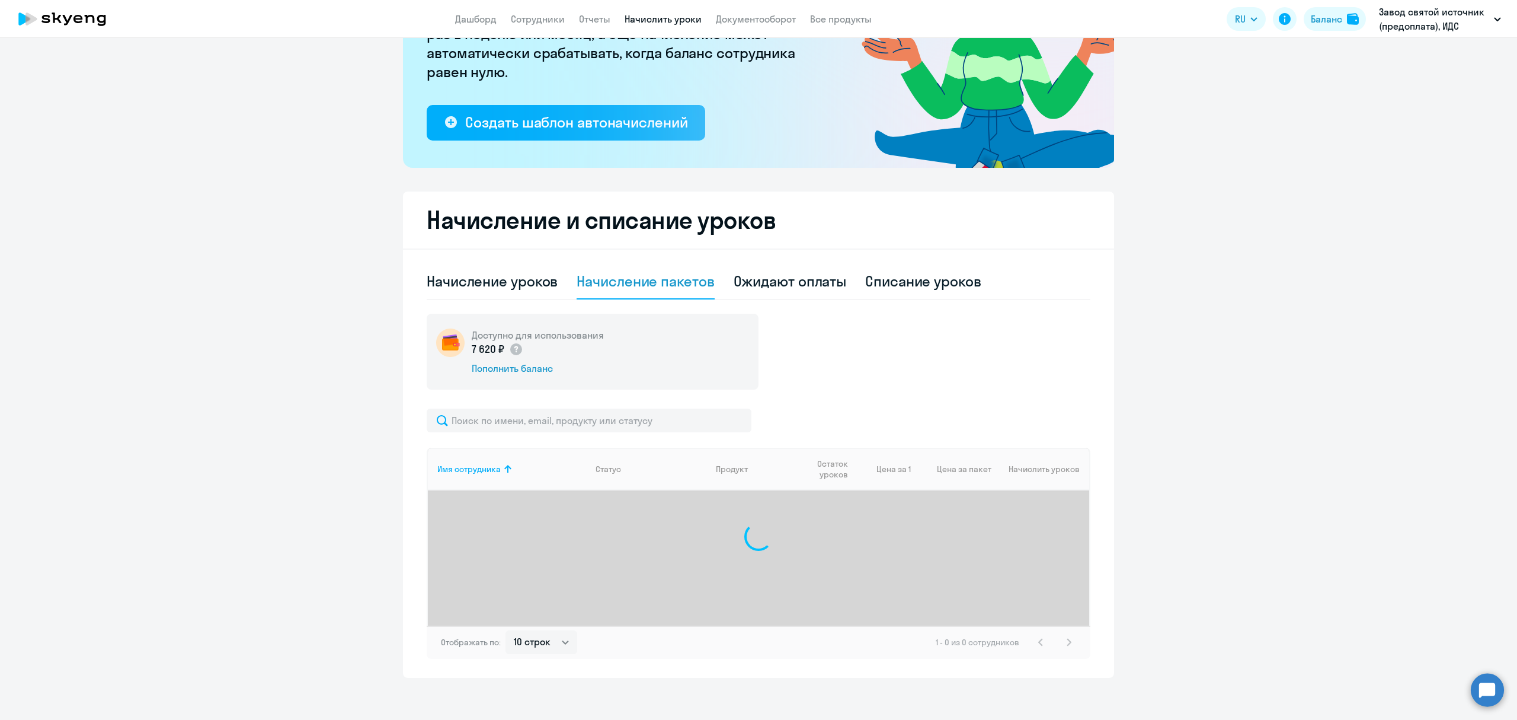
scroll to position [169, 0]
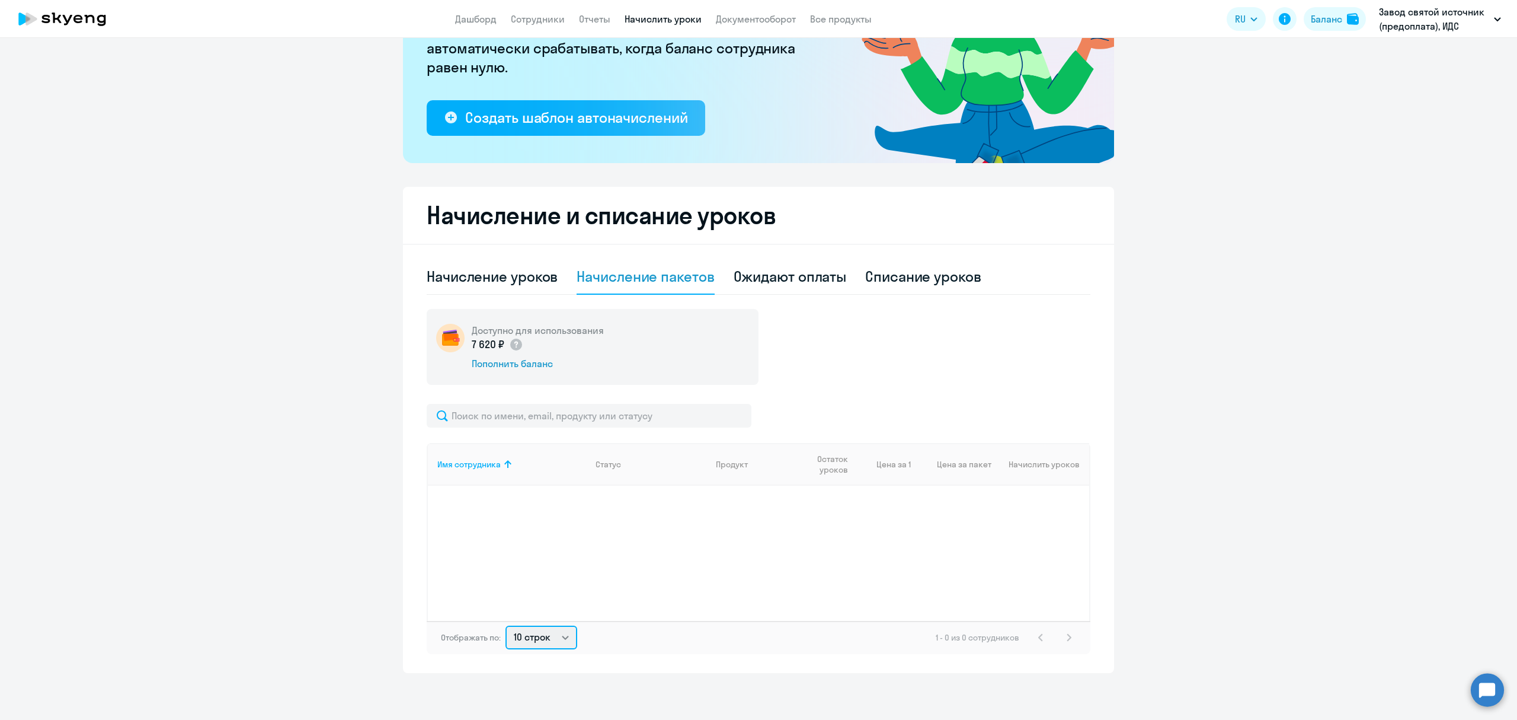
click at [556, 638] on select "10 строк 30 строк 50 строк" at bounding box center [542, 637] width 72 height 24
click at [596, 557] on div "Имя сотрудника Статус Продукт Остаток уроков Цена за 1 Цена за пакет Начислить …" at bounding box center [759, 532] width 664 height 178
click at [512, 280] on div "Начисление уроков" at bounding box center [492, 276] width 131 height 19
select select "10"
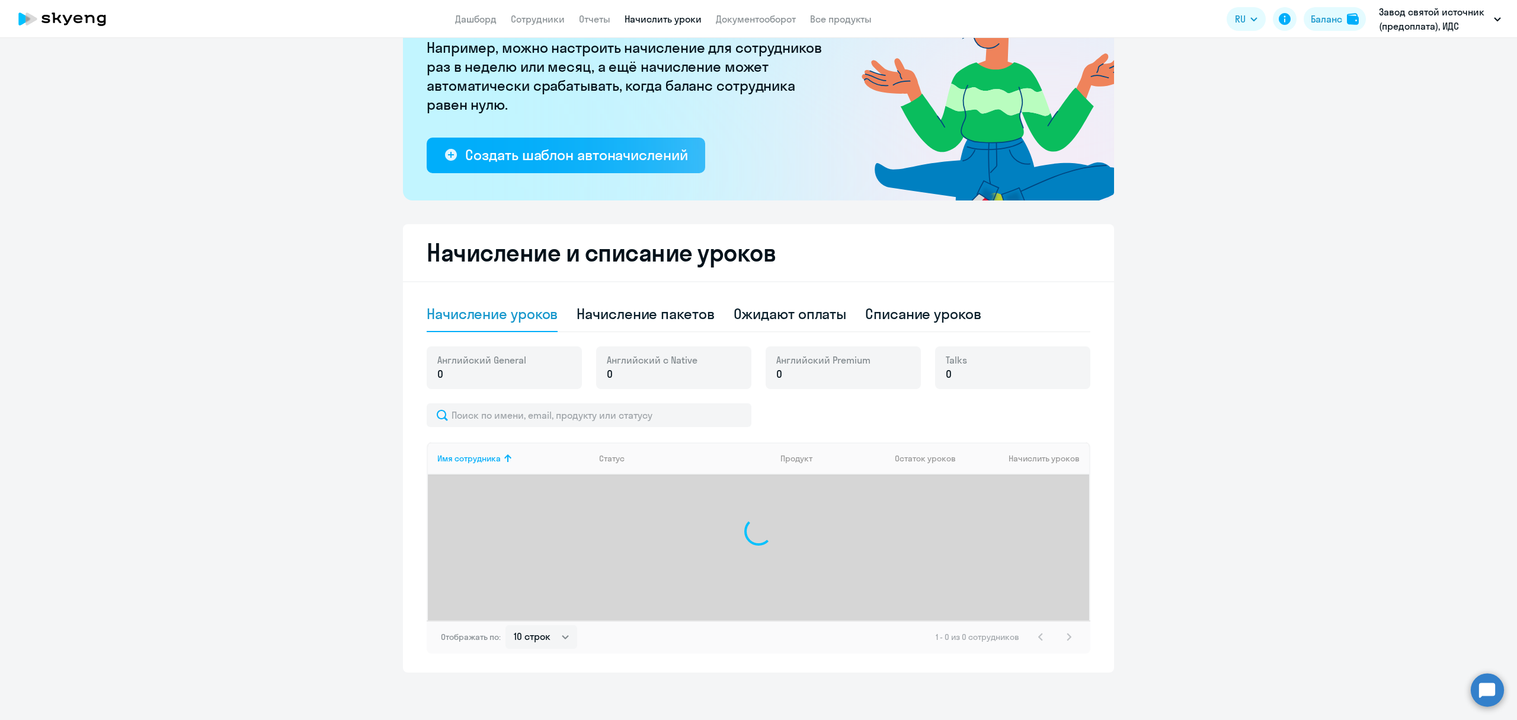
scroll to position [131, 0]
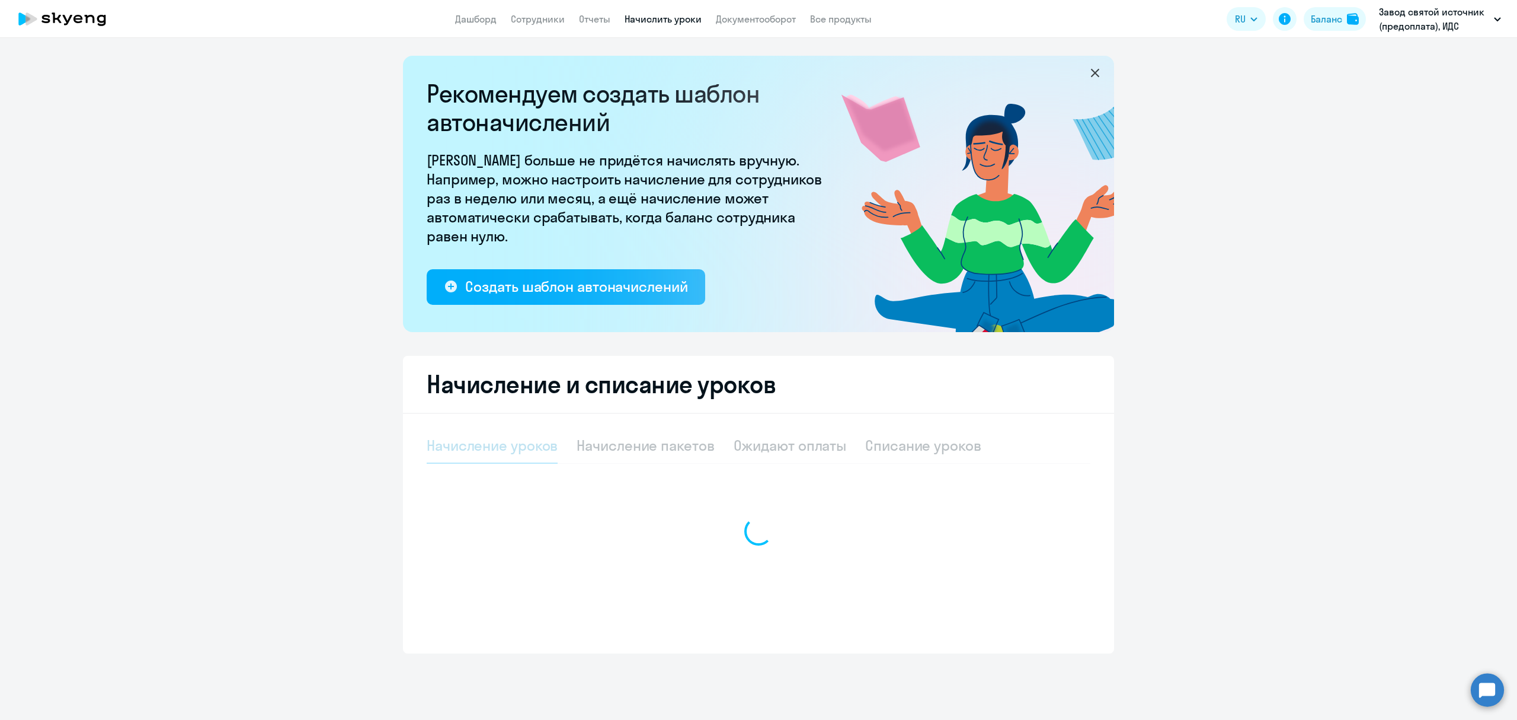
select select "10"
